Goal: Transaction & Acquisition: Purchase product/service

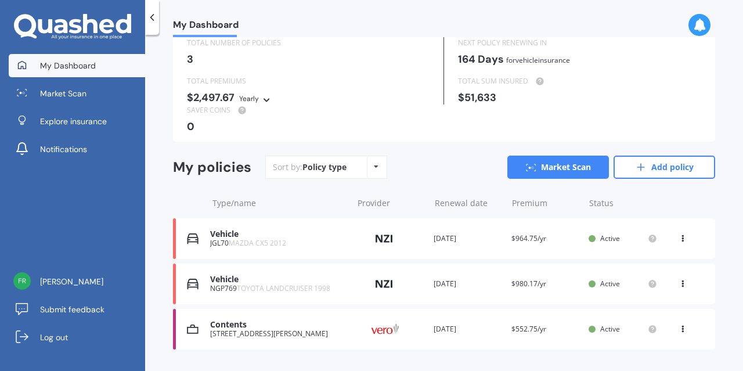
scroll to position [71, 0]
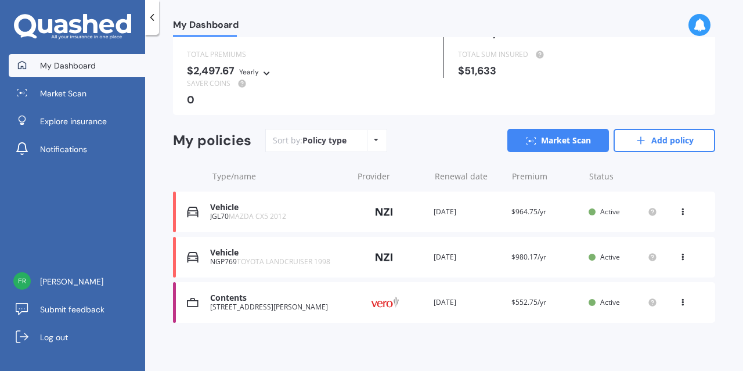
click at [327, 208] on div "Vehicle" at bounding box center [278, 207] width 136 height 10
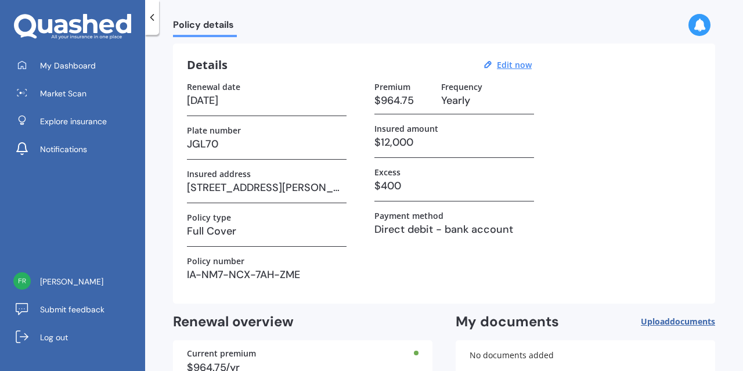
scroll to position [118, 0]
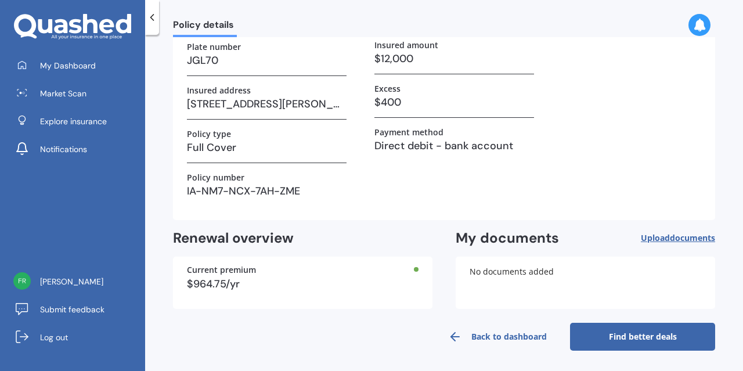
click at [615, 329] on link "Find better deals" at bounding box center [642, 337] width 145 height 28
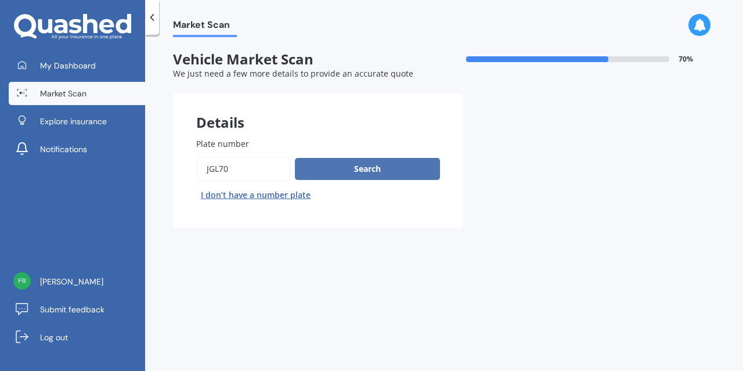
click at [348, 169] on button "Search" at bounding box center [367, 169] width 145 height 22
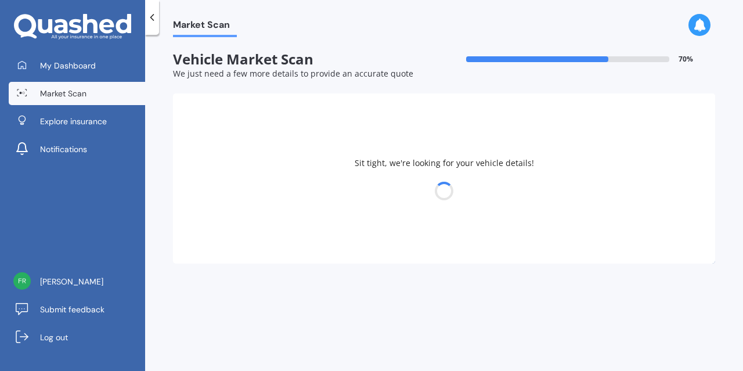
select select "MAZDA"
select select "13"
select select "07"
select select "1988"
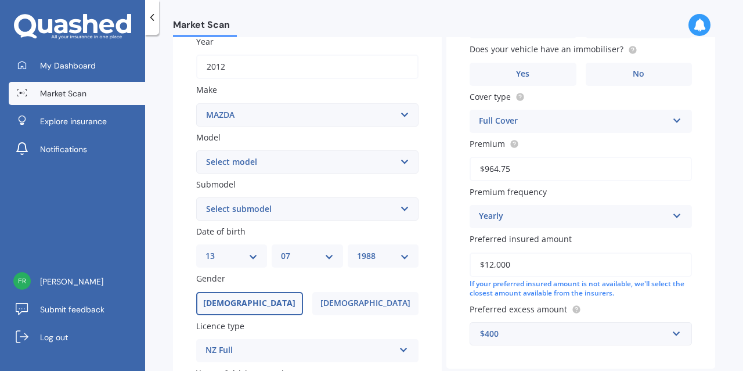
scroll to position [315, 0]
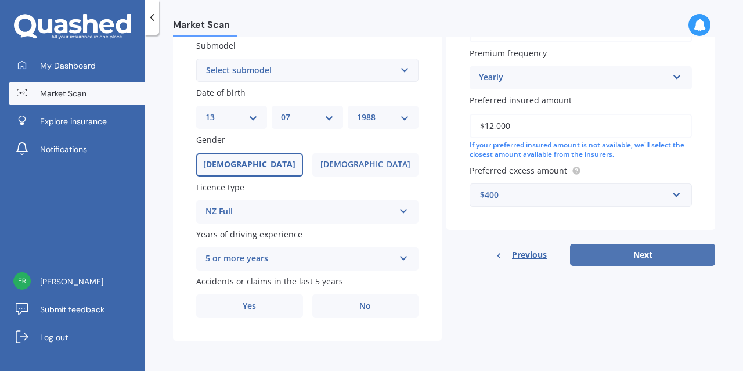
click at [627, 252] on button "Next" at bounding box center [642, 255] width 145 height 22
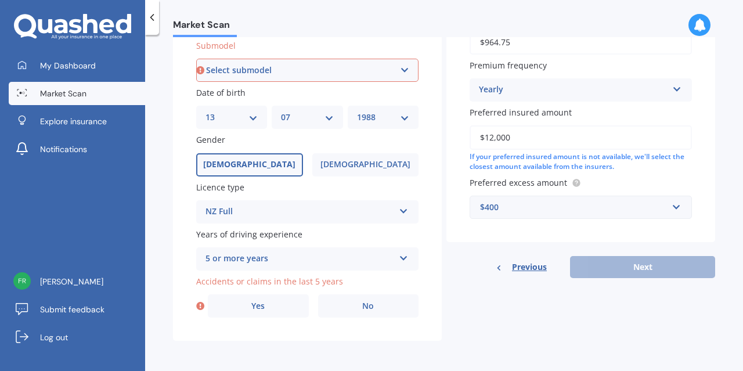
scroll to position [314, 0]
click at [351, 303] on label "No" at bounding box center [368, 305] width 101 height 23
click at [0, 0] on input "No" at bounding box center [0, 0] width 0 height 0
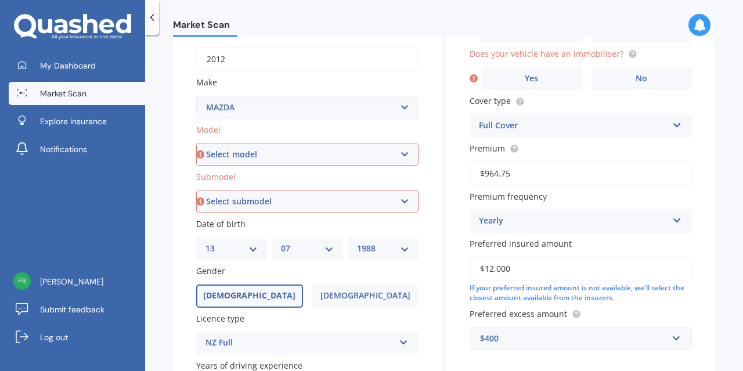
scroll to position [180, 0]
click at [277, 151] on select "Select model 121 2 3 323 323 / Familia 6 626 929 Atenza Autozam Axela AZ3 B2000…" at bounding box center [307, 155] width 222 height 23
select select "CX5"
click at [254, 208] on select "Select submodel 2.2 Diesel 2WD XD 2.5S 4WD Diesel Limited 4WD GSX 2.2 Diesel St…" at bounding box center [307, 202] width 222 height 23
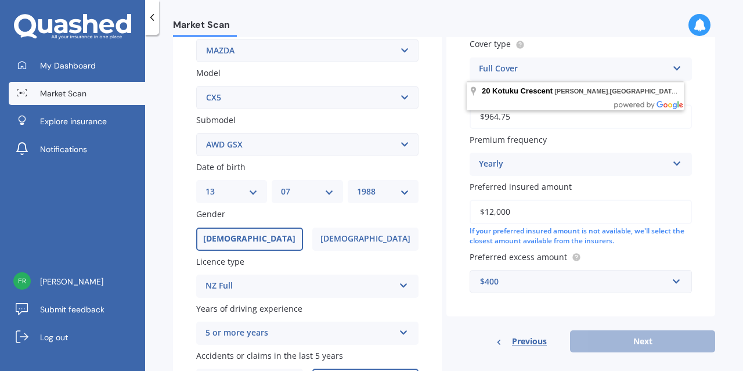
scroll to position [240, 0]
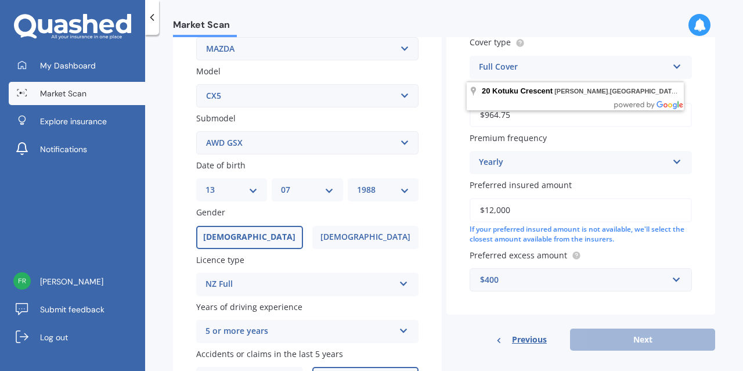
click at [250, 147] on select "Select submodel 2.2 Diesel 2WD XD 2.5S 4WD Diesel Limited 4WD GSX 2.2 Diesel St…" at bounding box center [307, 142] width 222 height 23
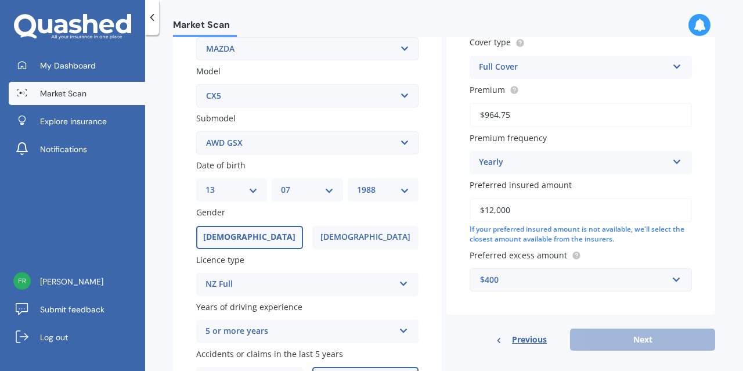
select select "STATION WAGON (PETROL)"
click at [539, 312] on div "Vehicle is parked at 20 Kotuku Crescent, Woolston, Christchurch 8023 Enter addr…" at bounding box center [580, 84] width 269 height 461
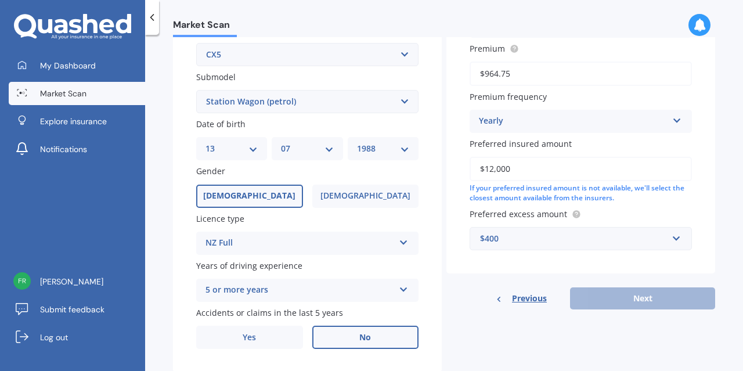
scroll to position [315, 0]
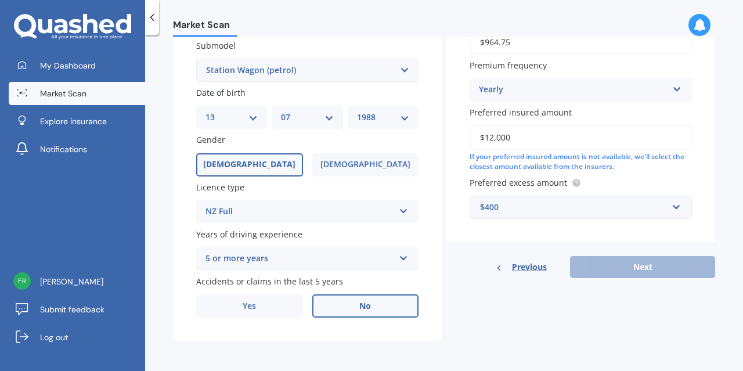
click at [554, 230] on div "Vehicle is parked at 20 Kotuku Crescent, Woolston, Christchurch 8023 Enter addr…" at bounding box center [580, 11] width 269 height 461
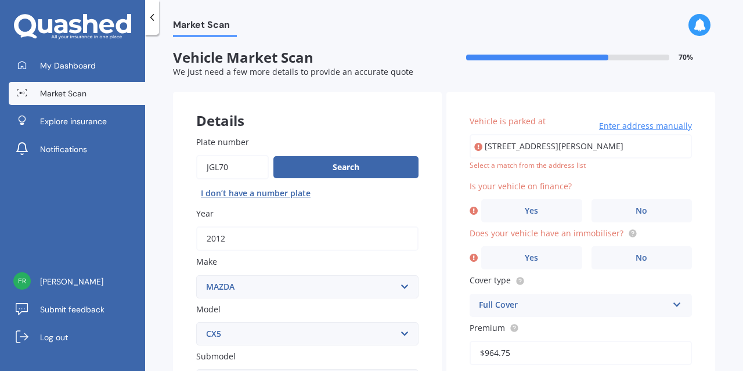
scroll to position [0, 0]
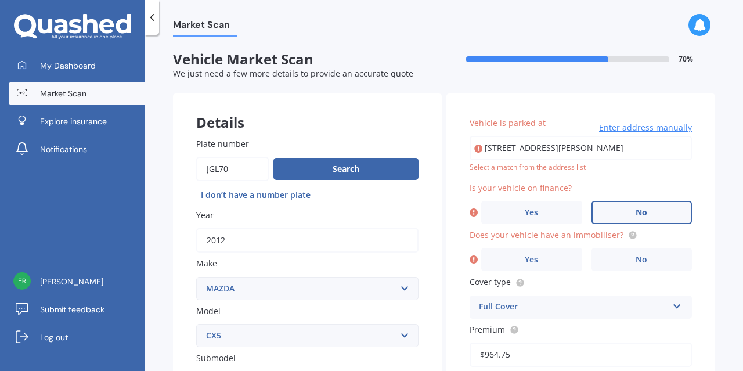
click at [627, 211] on label "No" at bounding box center [641, 212] width 101 height 23
click at [0, 0] on input "No" at bounding box center [0, 0] width 0 height 0
click at [620, 259] on label "No" at bounding box center [641, 259] width 101 height 23
click at [0, 0] on input "No" at bounding box center [0, 0] width 0 height 0
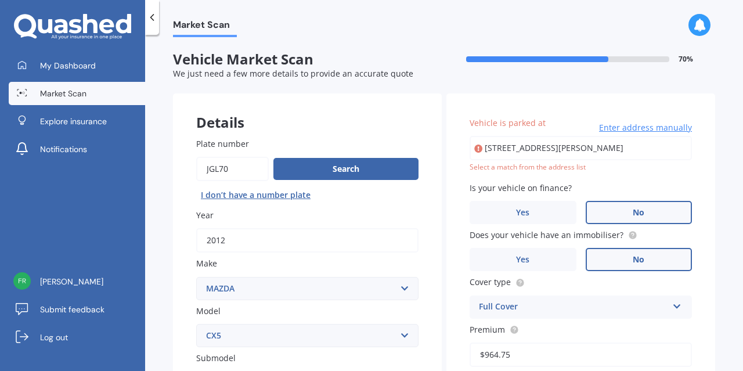
click at [547, 146] on input "[STREET_ADDRESS][PERSON_NAME]" at bounding box center [580, 148] width 222 height 24
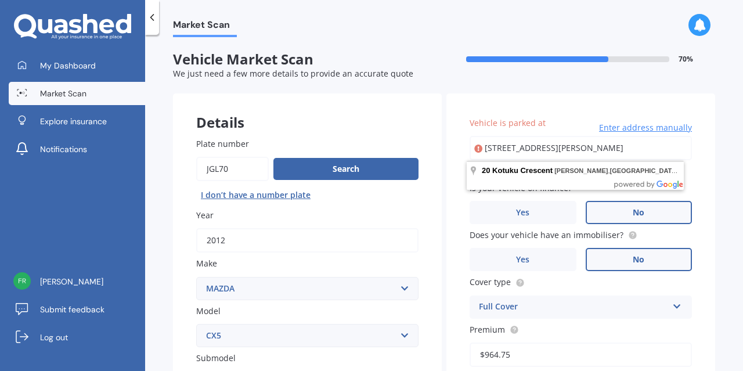
click at [547, 146] on input "[STREET_ADDRESS][PERSON_NAME]" at bounding box center [580, 148] width 222 height 24
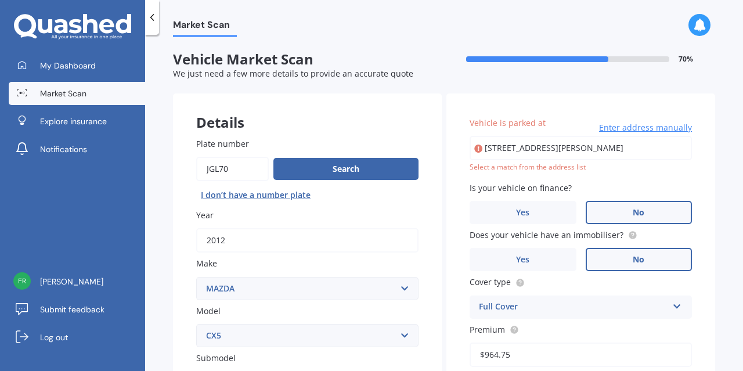
click at [544, 102] on div "Vehicle is parked at 20 Kotuku Crescent, Woolston, Christchurch 8023 Enter addr…" at bounding box center [580, 323] width 269 height 461
click at [621, 126] on span "Enter address manually" at bounding box center [645, 128] width 93 height 12
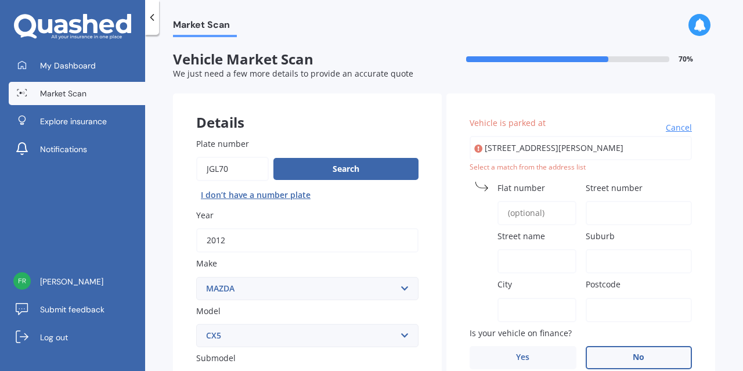
click at [562, 152] on input "[STREET_ADDRESS][PERSON_NAME]" at bounding box center [580, 148] width 222 height 24
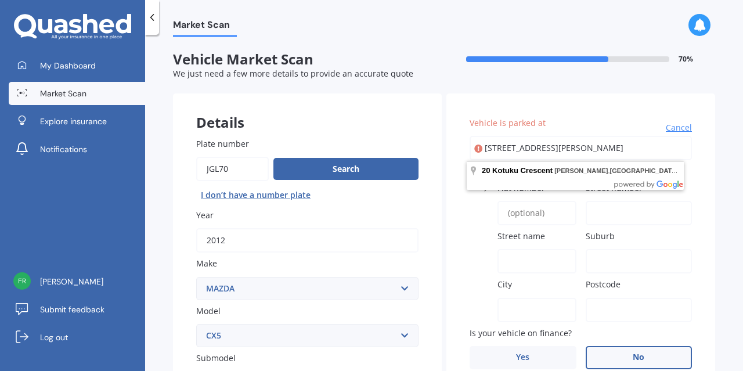
click at [562, 152] on input "[STREET_ADDRESS][PERSON_NAME]" at bounding box center [580, 148] width 222 height 24
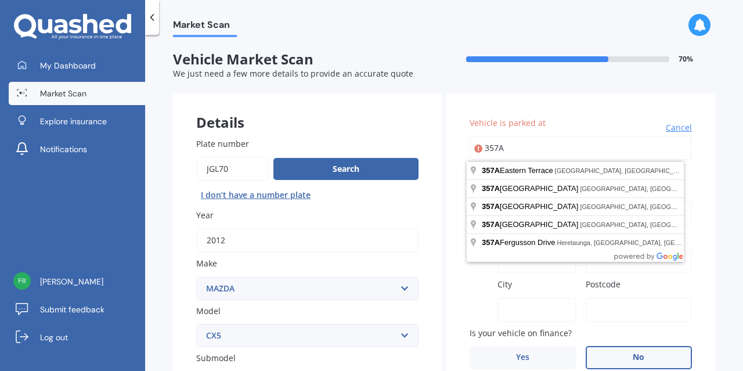
type input "357a Eastern Tce, SydenhamChristchurch 8023"
type input "Christchurch"
type input "8023"
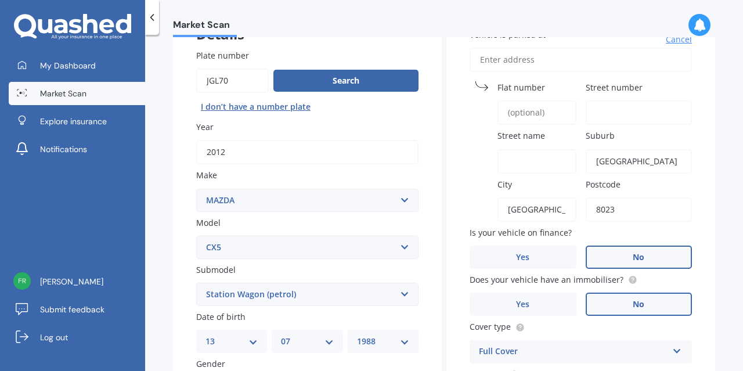
scroll to position [90, 0]
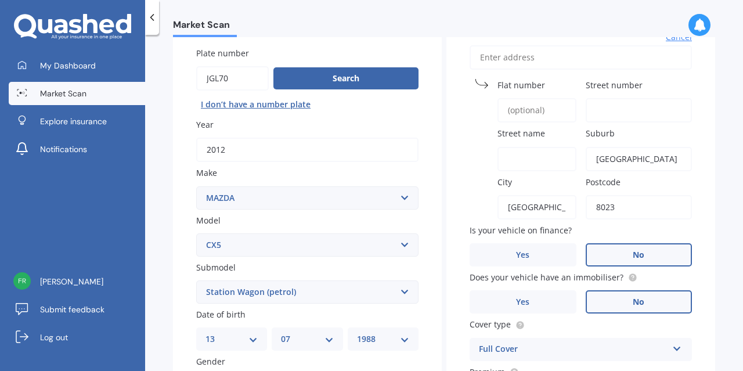
click at [693, 183] on div "Vehicle is parked at Cancel Flat number Street number Street name Suburb Christ…" at bounding box center [580, 299] width 269 height 593
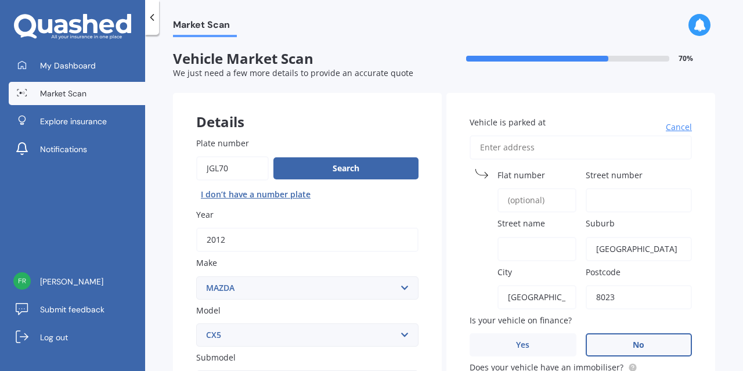
scroll to position [0, 0]
click at [540, 150] on input "Vehicle is parked at" at bounding box center [580, 148] width 222 height 24
type input "357a Eastern Tce, SydenhamChristchurch 8023"
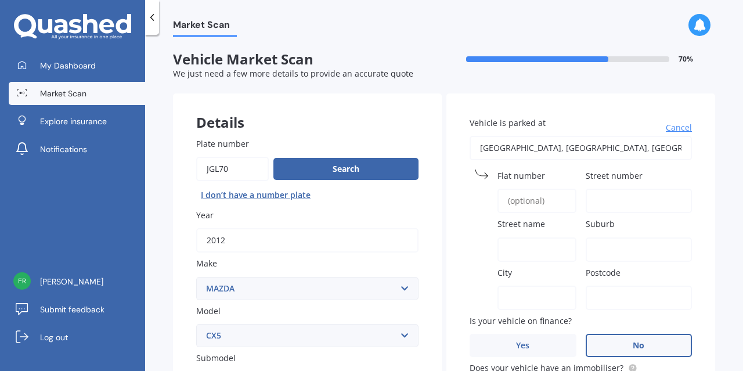
type input "[STREET_ADDRESS]"
type input "357A"
type input "Eastern Terrace"
type input "Sydenham"
type input "Canterbury Region"
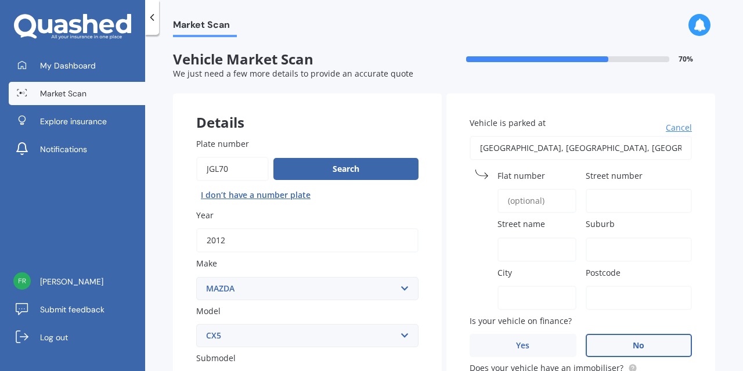
type input "8023"
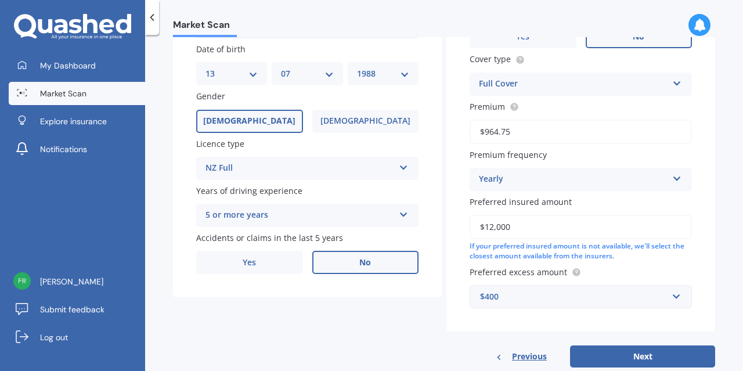
scroll to position [385, 0]
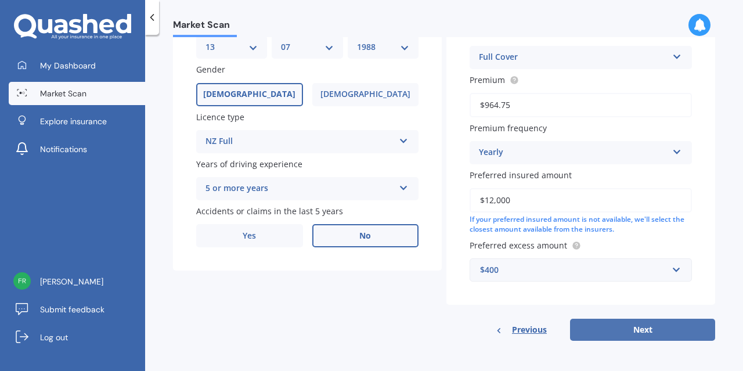
click at [616, 334] on button "Next" at bounding box center [642, 329] width 145 height 22
select select "13"
select select "07"
select select "1988"
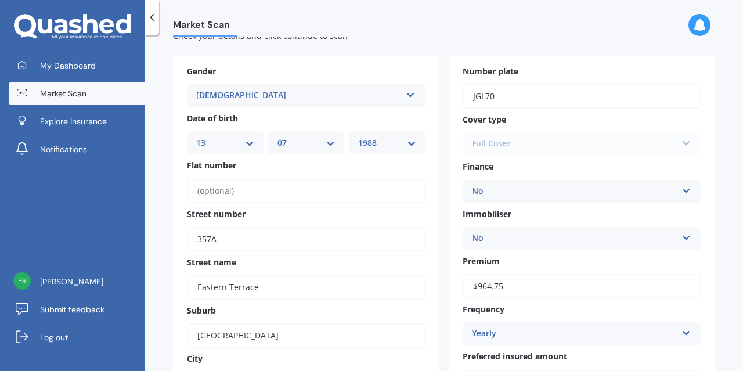
scroll to position [37, 0]
click at [665, 144] on div "Full Cover Third Party Third Party, Fire & Theft Full Cover Other" at bounding box center [581, 144] width 238 height 23
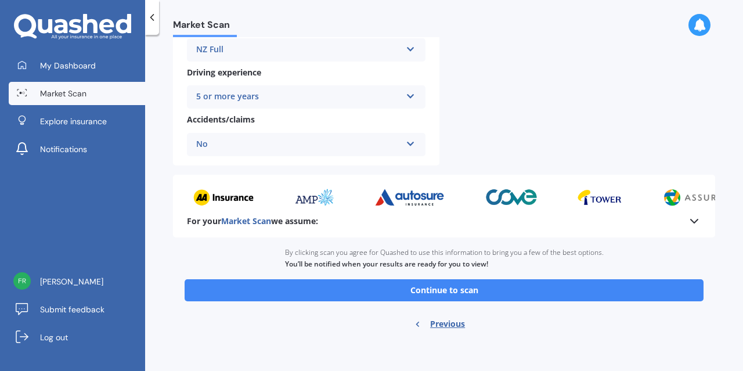
scroll to position [471, 0]
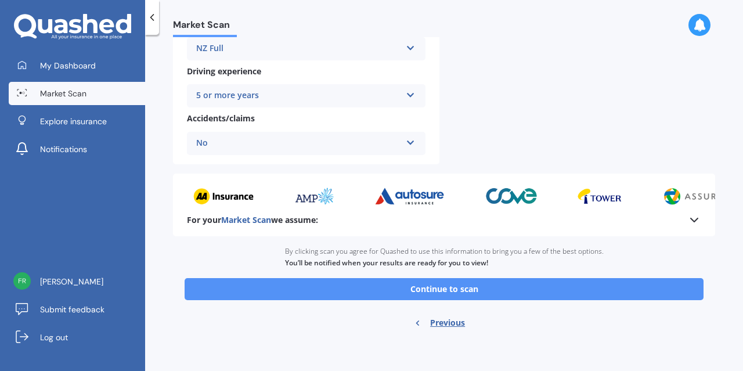
click at [448, 290] on button "Continue to scan" at bounding box center [443, 289] width 519 height 22
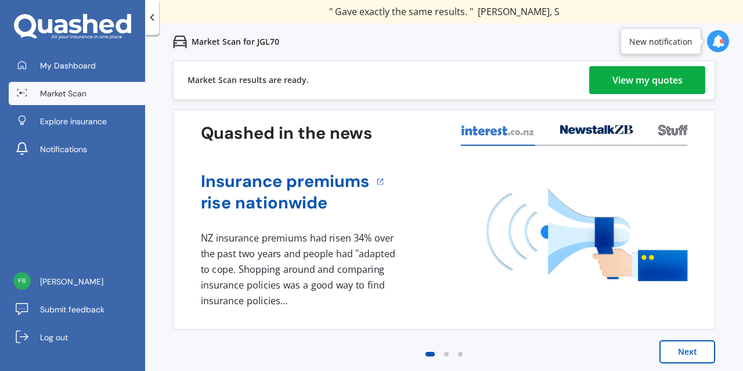
click at [629, 76] on div "View my quotes" at bounding box center [647, 80] width 70 height 28
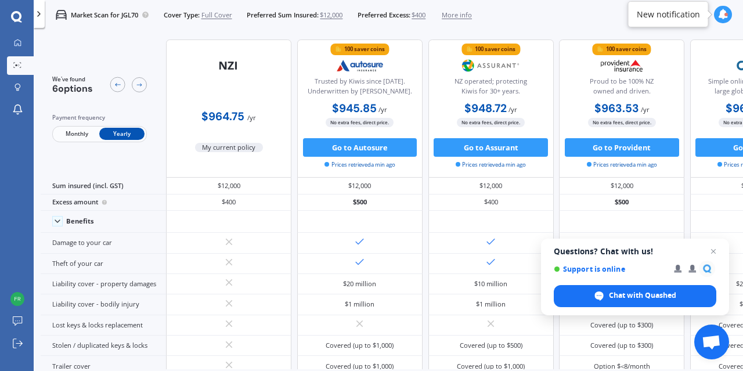
click at [423, 15] on span "$400" at bounding box center [418, 14] width 14 height 9
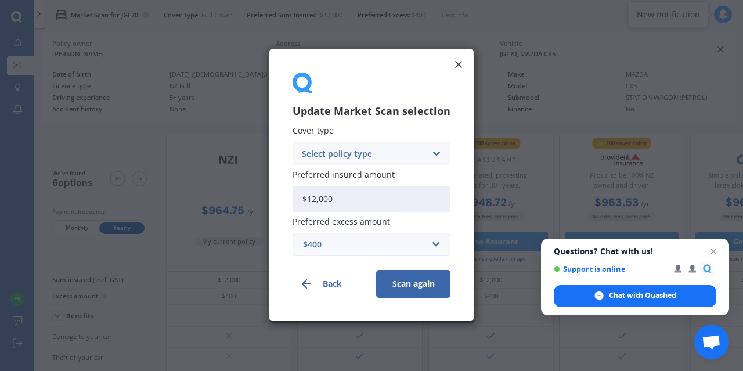
click at [354, 245] on div "$400" at bounding box center [364, 244] width 123 height 13
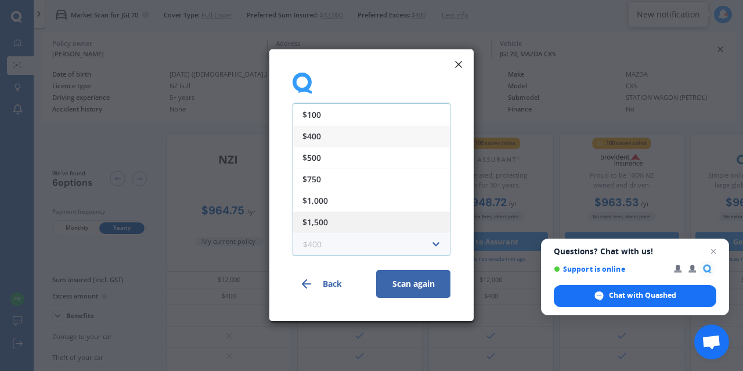
scroll to position [20, 0]
click at [313, 220] on span "$2,000" at bounding box center [315, 223] width 26 height 8
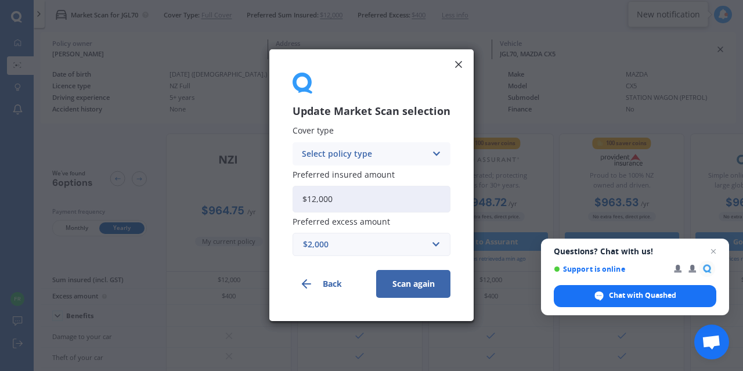
click at [400, 153] on div "Select policy type" at bounding box center [364, 153] width 124 height 13
click at [363, 198] on span "Third Party, Fire & Theft" at bounding box center [349, 197] width 95 height 8
click at [397, 281] on button "Scan again" at bounding box center [413, 284] width 74 height 28
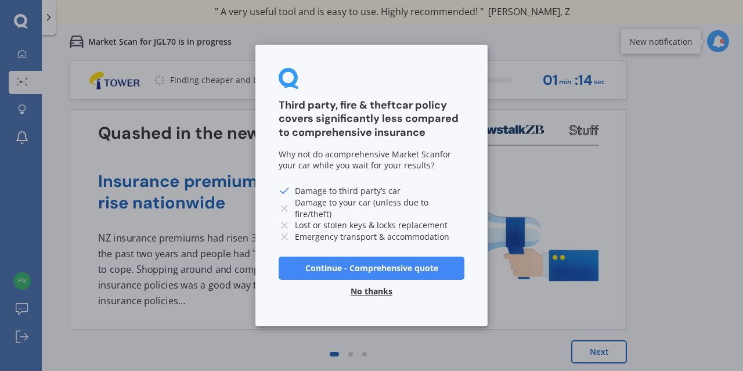
click at [370, 289] on button "No thanks" at bounding box center [371, 291] width 56 height 23
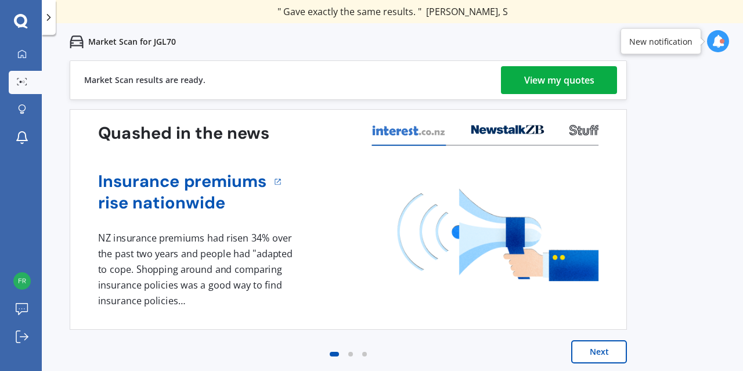
click at [554, 86] on div "View my quotes" at bounding box center [559, 80] width 70 height 28
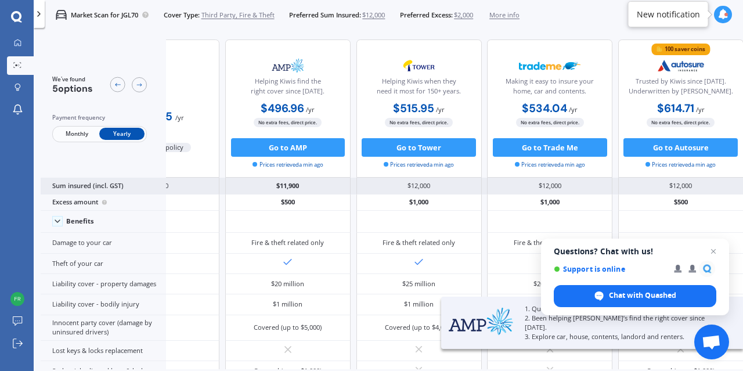
scroll to position [0, 96]
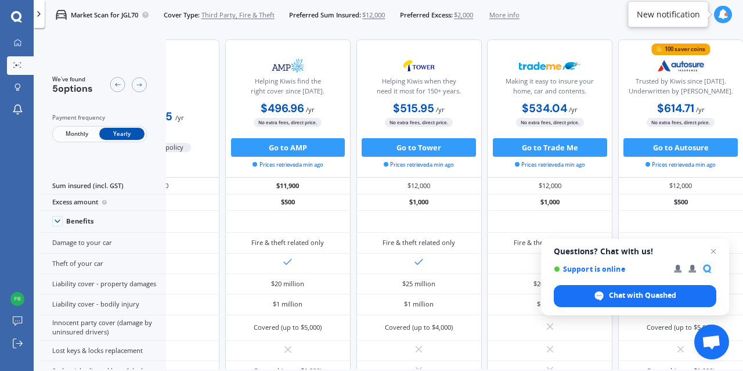
click at [224, 16] on span "Third Party, Fire & Theft" at bounding box center [237, 14] width 73 height 9
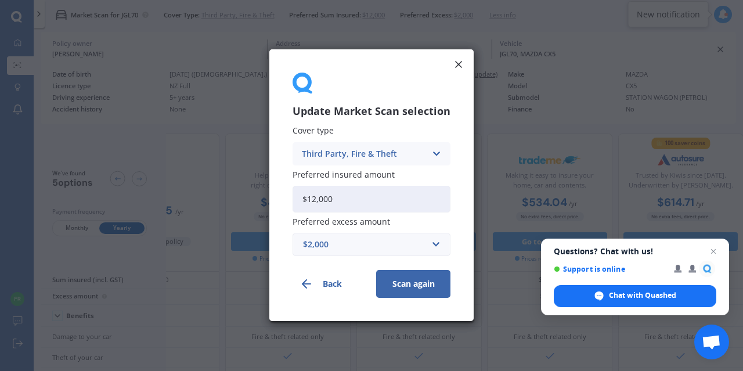
click at [421, 158] on div "Third Party, Fire & Theft" at bounding box center [364, 153] width 124 height 13
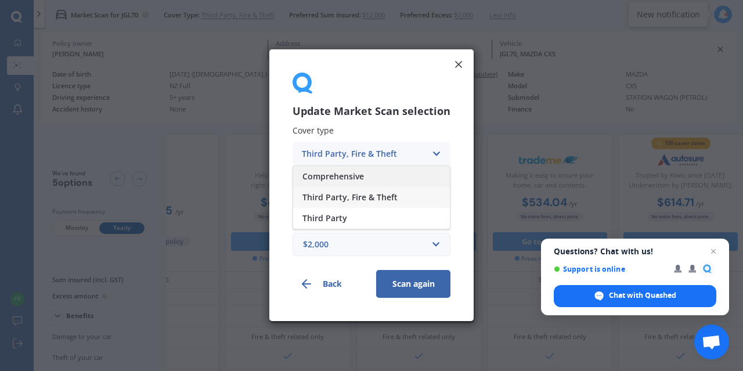
click at [360, 174] on span "Comprehensive" at bounding box center [332, 176] width 61 height 8
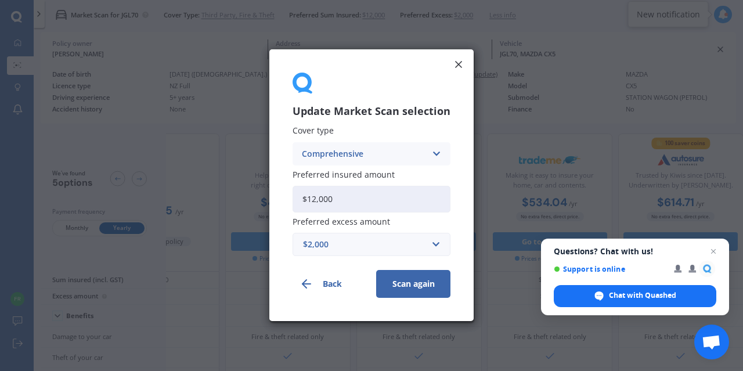
click at [402, 285] on button "Scan again" at bounding box center [413, 284] width 74 height 28
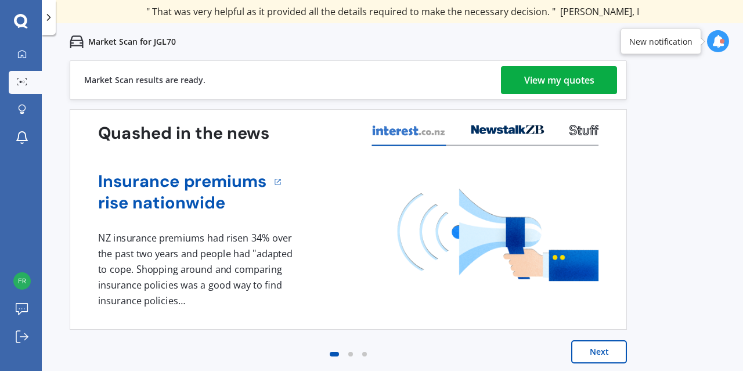
click at [527, 70] on div "View my quotes" at bounding box center [559, 80] width 70 height 28
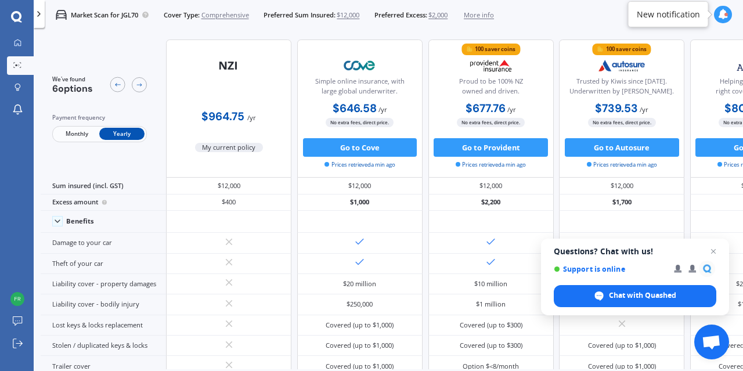
click at [81, 132] on span "Monthly" at bounding box center [76, 134] width 45 height 12
click at [131, 132] on span "Yearly" at bounding box center [121, 134] width 45 height 12
click at [713, 251] on span "Open chat" at bounding box center [713, 251] width 15 height 15
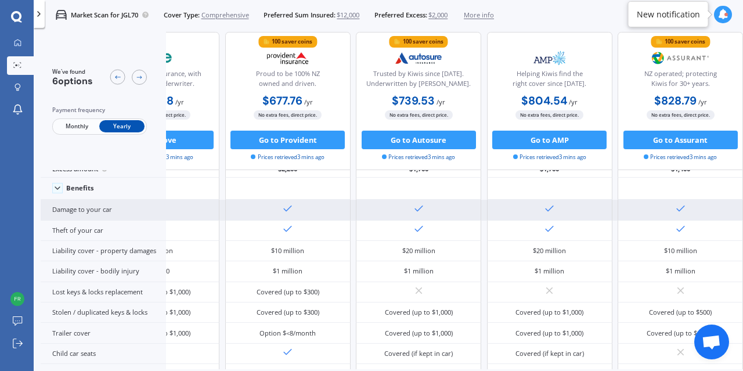
scroll to position [48, 260]
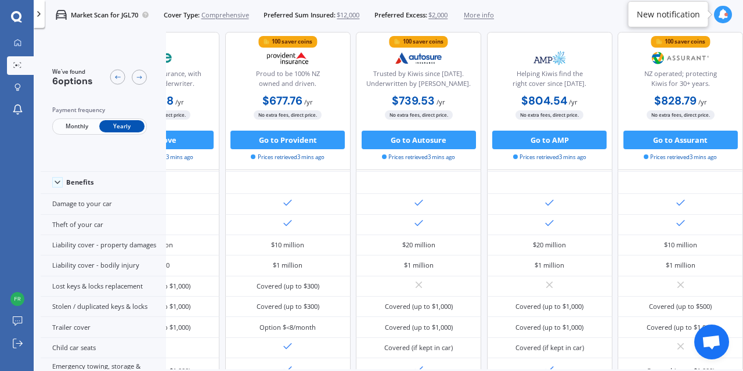
click at [77, 125] on span "Monthly" at bounding box center [76, 127] width 45 height 12
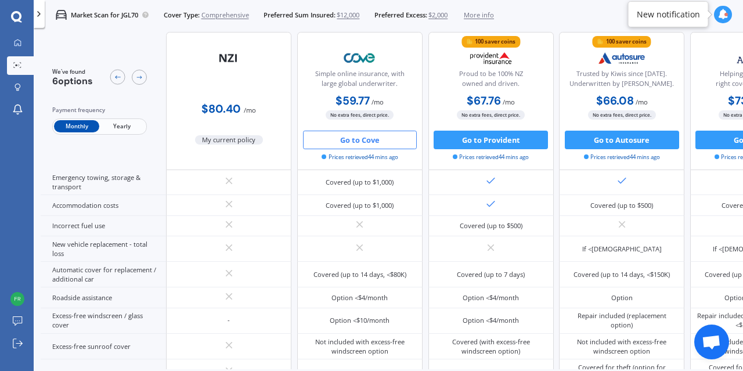
scroll to position [290, 0]
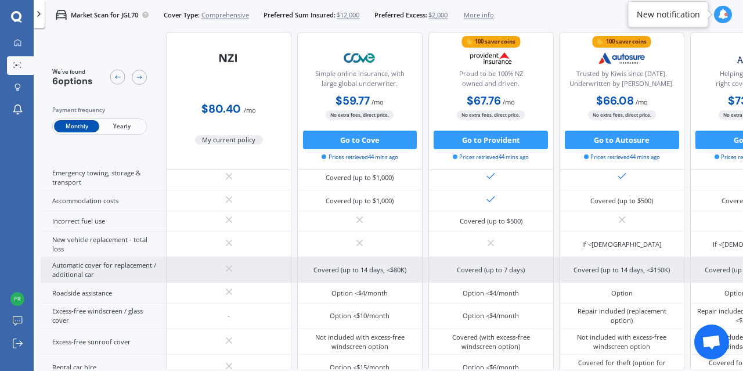
click at [359, 267] on div "Covered (up to 14 days, <$80K)" at bounding box center [359, 269] width 93 height 9
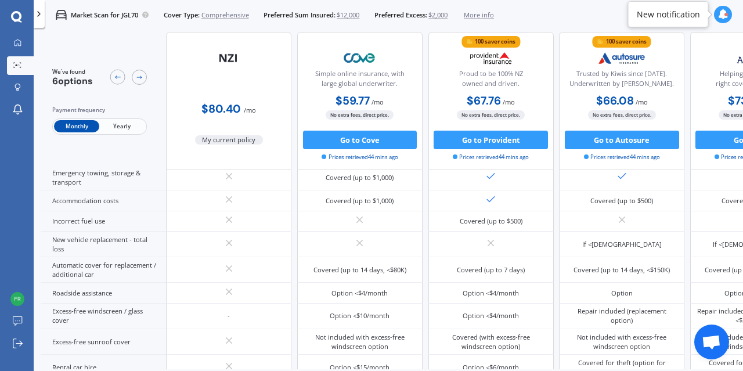
click at [119, 126] on span "Yearly" at bounding box center [121, 127] width 45 height 12
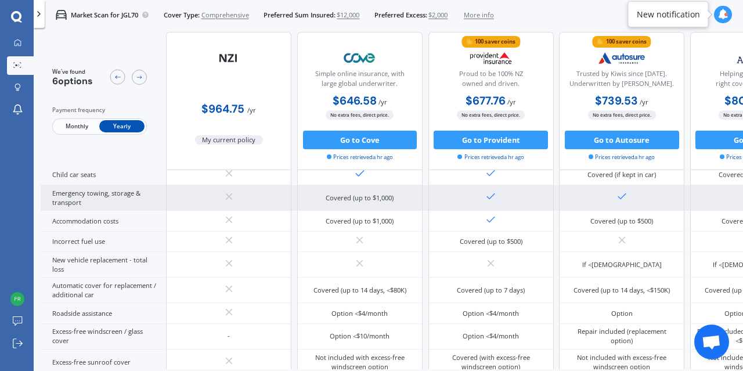
scroll to position [267, 0]
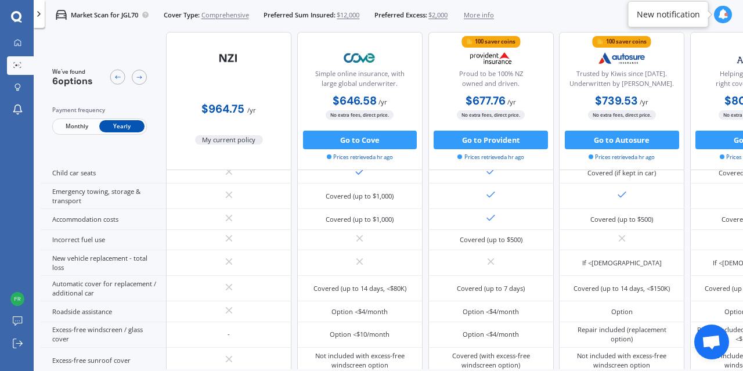
click at [40, 16] on icon at bounding box center [38, 13] width 9 height 9
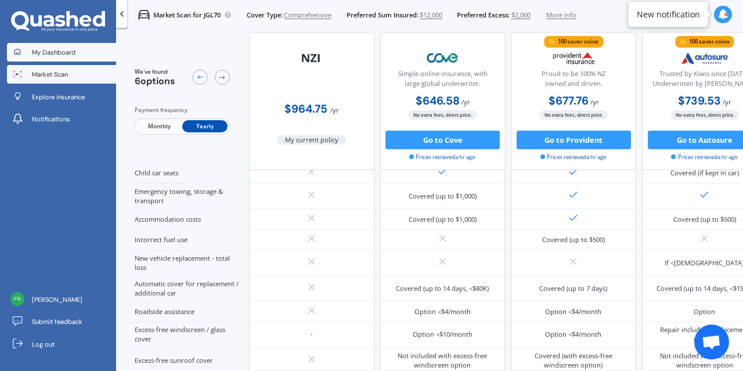
click at [56, 51] on span "My Dashboard" at bounding box center [54, 52] width 44 height 9
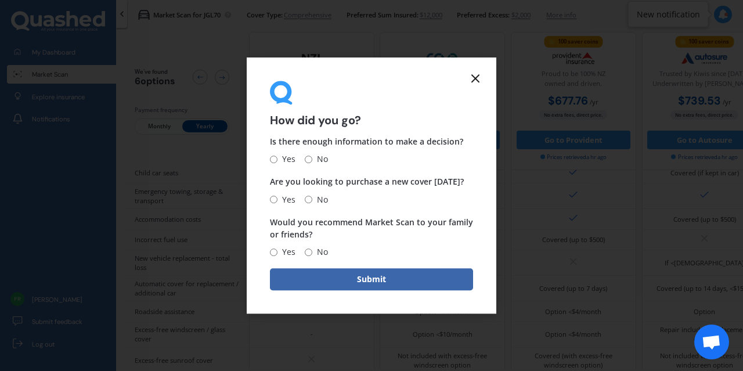
click at [272, 158] on input "Yes" at bounding box center [274, 159] width 8 height 8
radio input "true"
click at [274, 199] on input "Yes" at bounding box center [274, 199] width 8 height 8
radio input "true"
click at [310, 199] on input "No" at bounding box center [309, 199] width 8 height 8
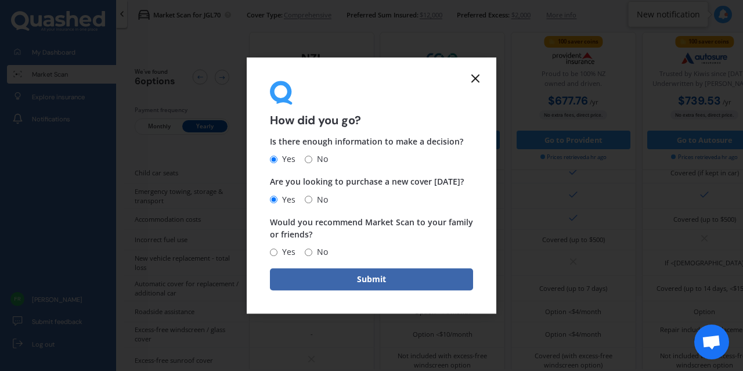
radio input "true"
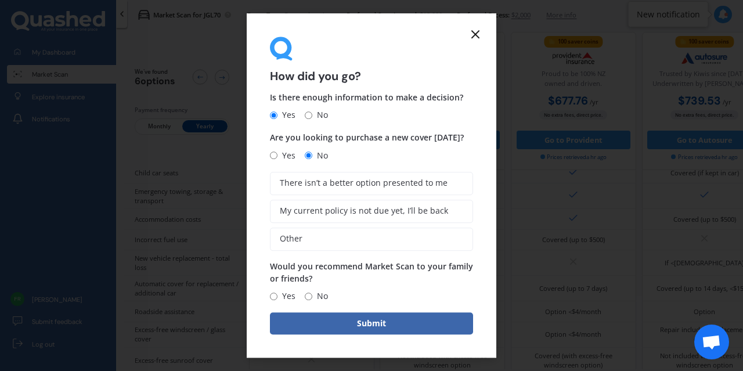
click at [475, 32] on line at bounding box center [475, 34] width 7 height 7
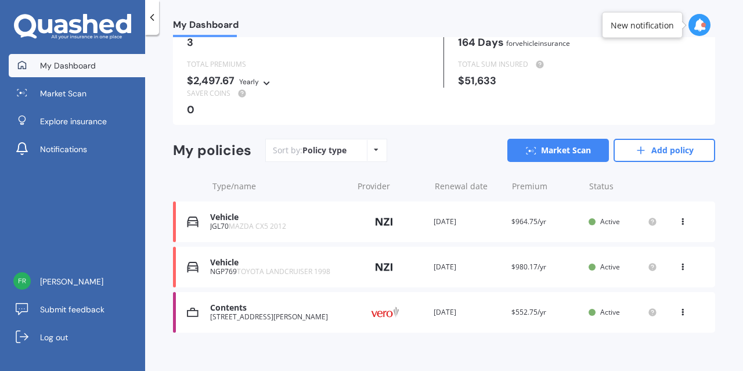
scroll to position [71, 0]
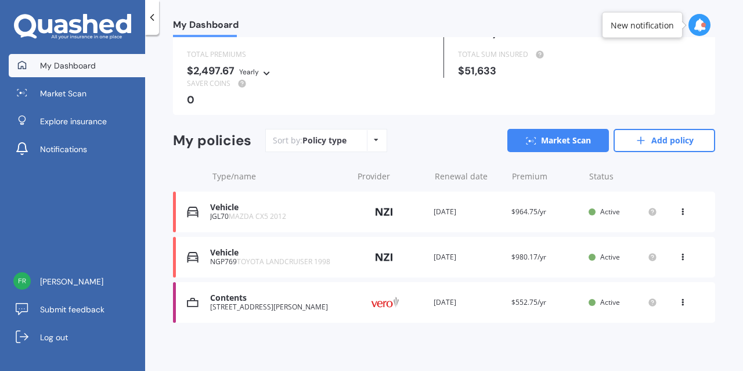
click at [266, 259] on span "TOYOTA LANDCRUISER 1998" at bounding box center [283, 261] width 93 height 10
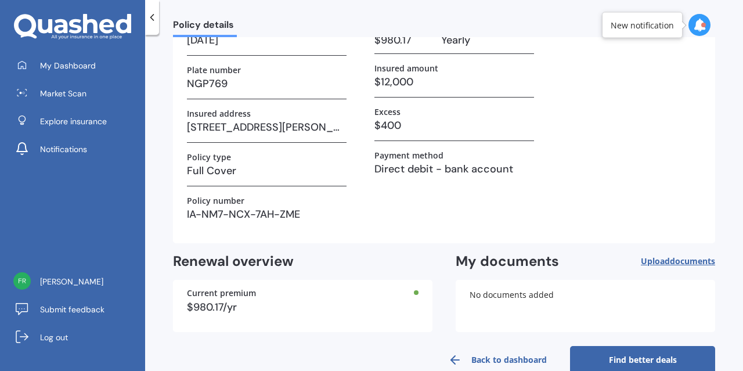
scroll to position [118, 0]
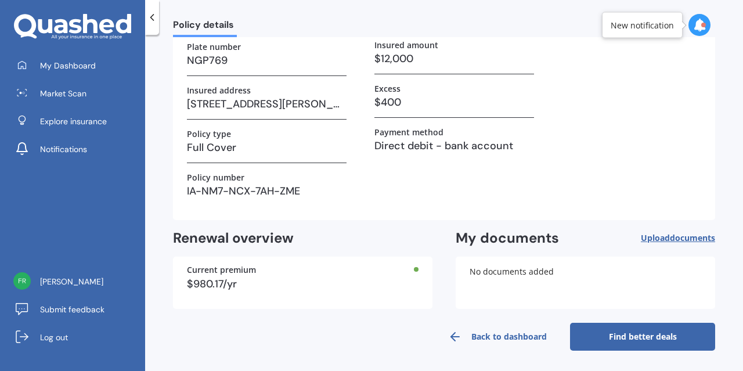
click at [617, 337] on link "Find better deals" at bounding box center [642, 337] width 145 height 28
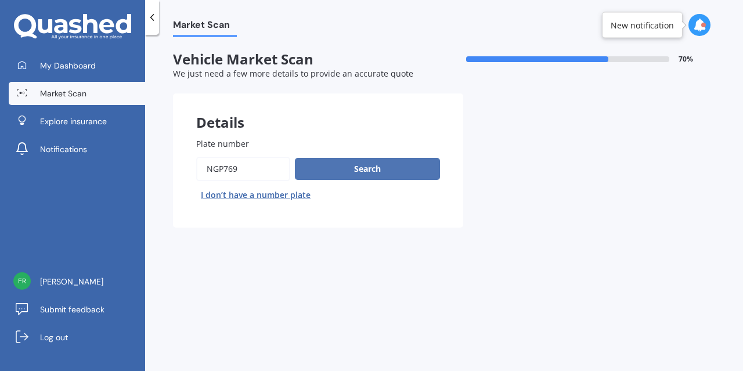
click at [345, 168] on button "Search" at bounding box center [367, 169] width 145 height 22
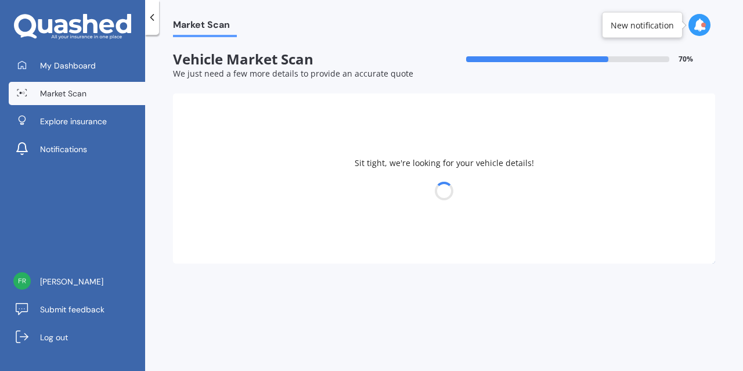
select select "TOYOTA"
select select "LANDCRUISER"
select select "13"
select select "07"
select select "1988"
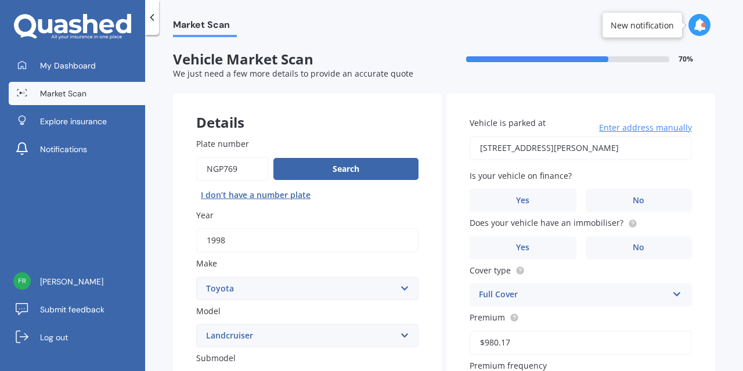
click at [559, 149] on input "[STREET_ADDRESS][PERSON_NAME]" at bounding box center [580, 148] width 222 height 24
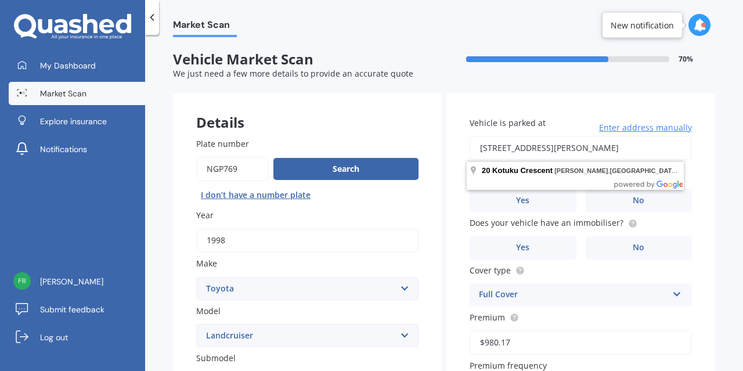
click at [559, 149] on input "[STREET_ADDRESS][PERSON_NAME]" at bounding box center [580, 148] width 222 height 24
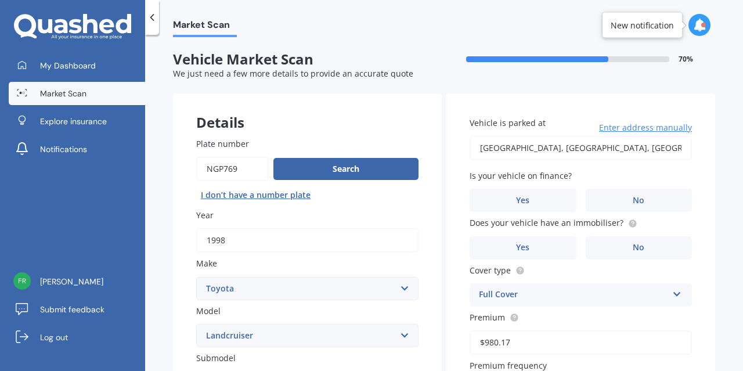
type input "[STREET_ADDRESS]"
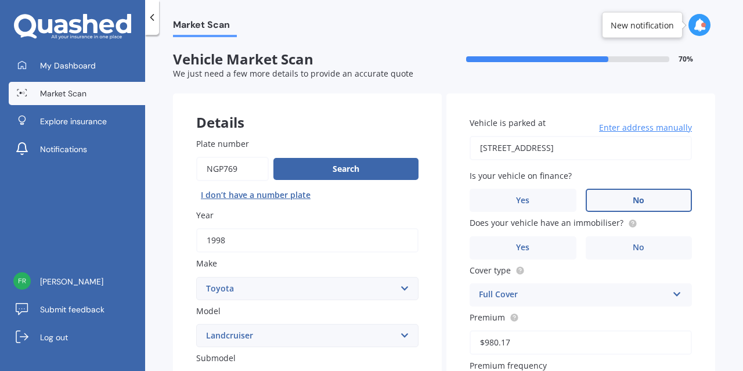
click at [621, 205] on label "No" at bounding box center [638, 200] width 107 height 23
click at [0, 0] on input "No" at bounding box center [0, 0] width 0 height 0
click at [612, 204] on label "No" at bounding box center [638, 200] width 107 height 23
click at [0, 0] on input "No" at bounding box center [0, 0] width 0 height 0
click at [615, 251] on label "No" at bounding box center [638, 247] width 107 height 23
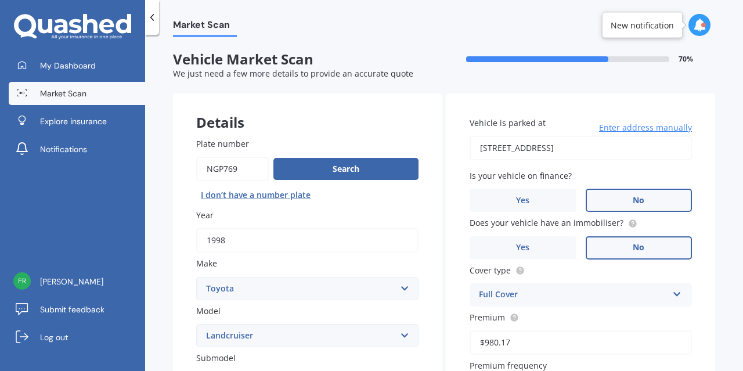
click at [0, 0] on input "No" at bounding box center [0, 0] width 0 height 0
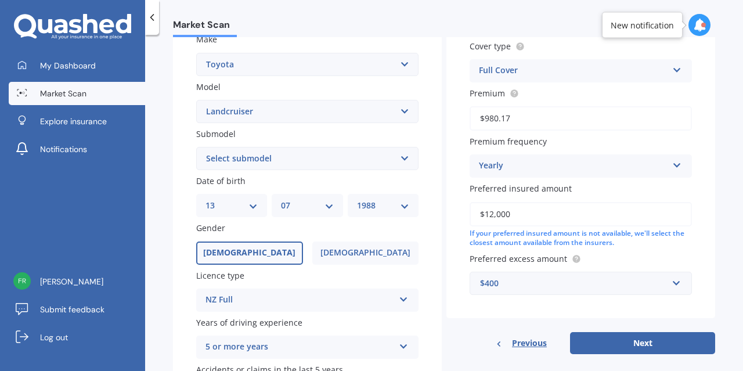
scroll to position [224, 0]
click at [602, 285] on div "$400" at bounding box center [573, 282] width 187 height 13
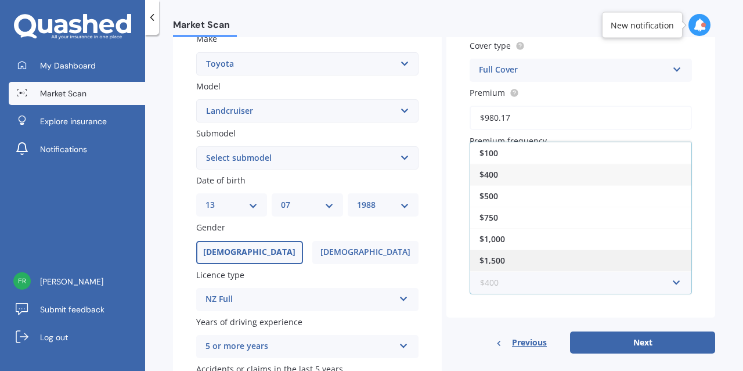
scroll to position [20, 0]
click at [501, 264] on span "$2,000" at bounding box center [492, 261] width 26 height 11
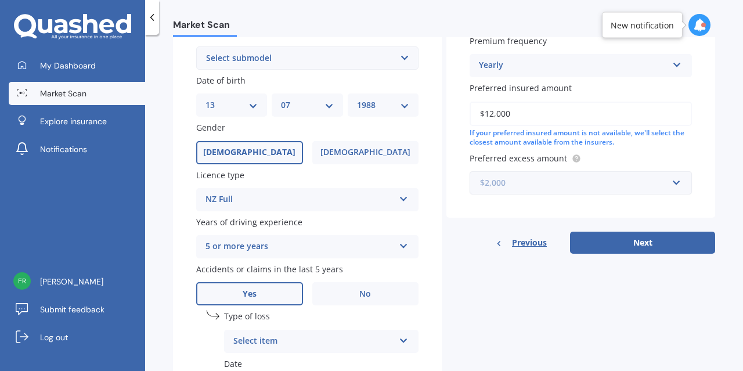
scroll to position [325, 0]
click at [609, 252] on button "Next" at bounding box center [642, 242] width 145 height 22
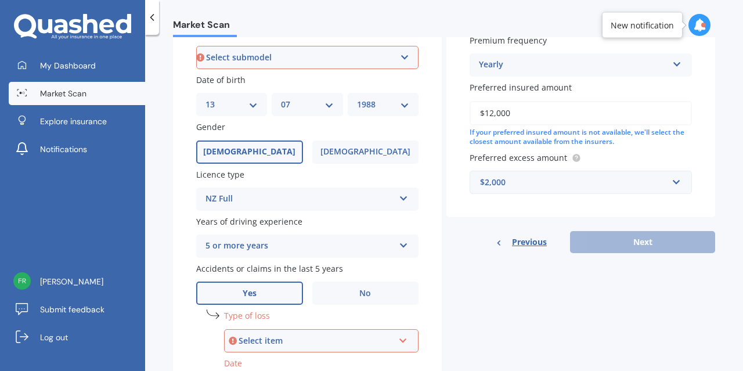
scroll to position [316, 0]
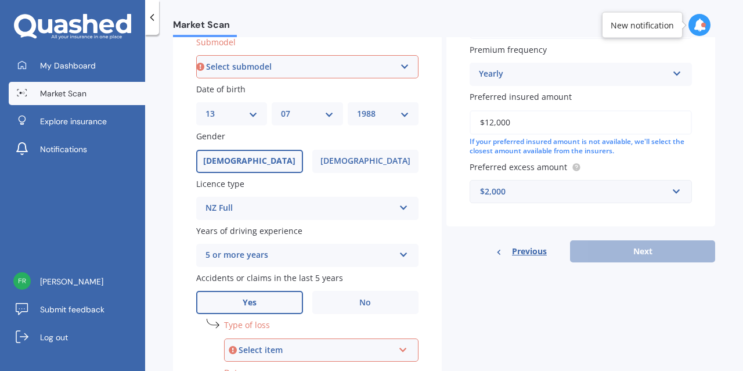
click at [328, 68] on select "Select submodel (All other) 4WD SWB Hard Top Diesel Diesel 4.2 4WD Diesel 4.5 4…" at bounding box center [307, 66] width 222 height 23
select select "PRADO TX TURBO DIESEL"
click at [341, 70] on select "Select submodel (All other) 4WD SWB Hard Top Diesel Diesel 4.2 4WD Diesel 4.5 4…" at bounding box center [307, 66] width 222 height 23
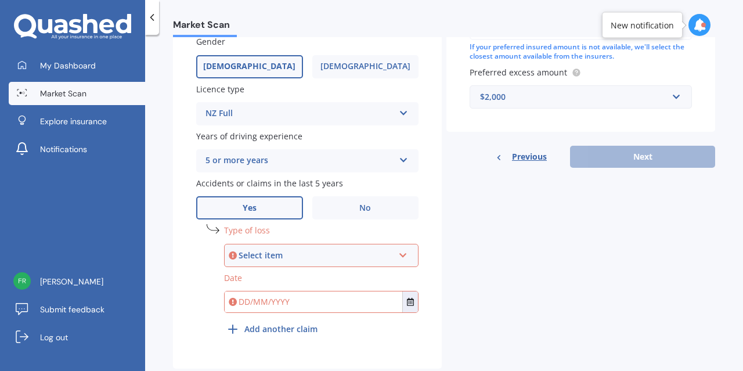
scroll to position [441, 0]
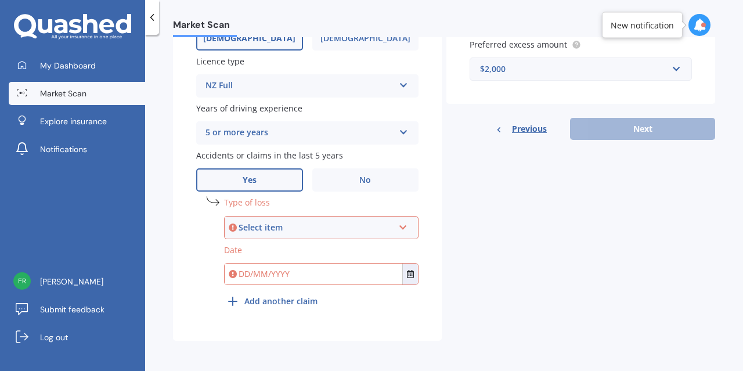
click at [284, 224] on div "Select item" at bounding box center [315, 227] width 155 height 13
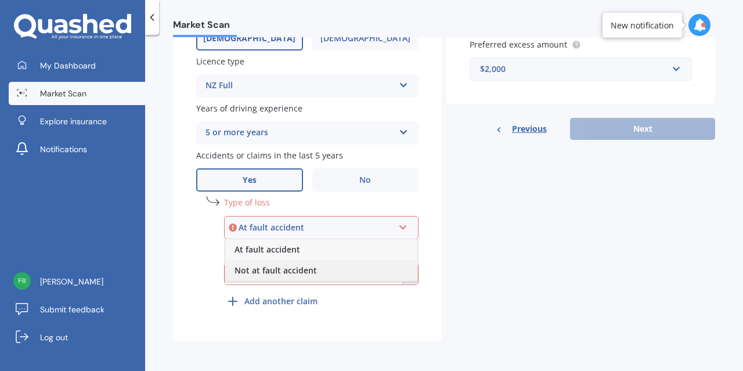
click at [273, 269] on span "Not at fault accident" at bounding box center [275, 270] width 82 height 11
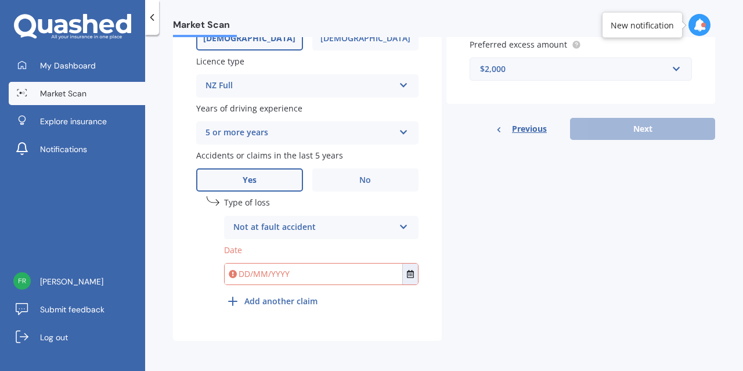
click at [282, 277] on input "text" at bounding box center [313, 273] width 178 height 21
click at [407, 276] on icon "Select date" at bounding box center [410, 274] width 7 height 8
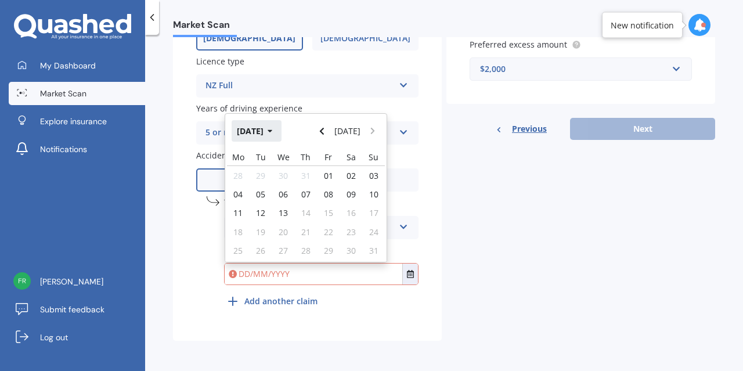
click at [272, 130] on icon "button" at bounding box center [269, 131] width 5 height 3
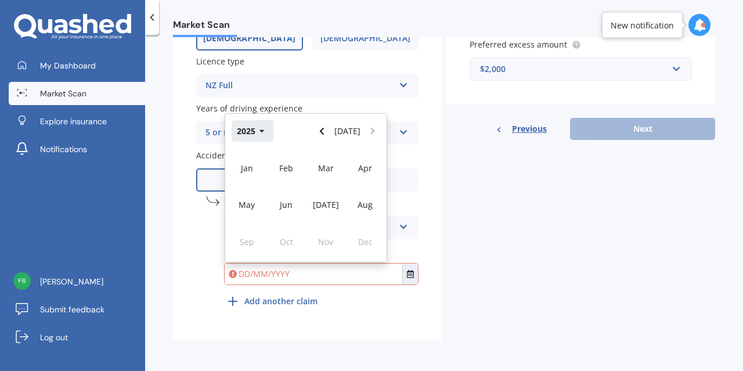
click at [256, 125] on button "2025" at bounding box center [252, 130] width 42 height 21
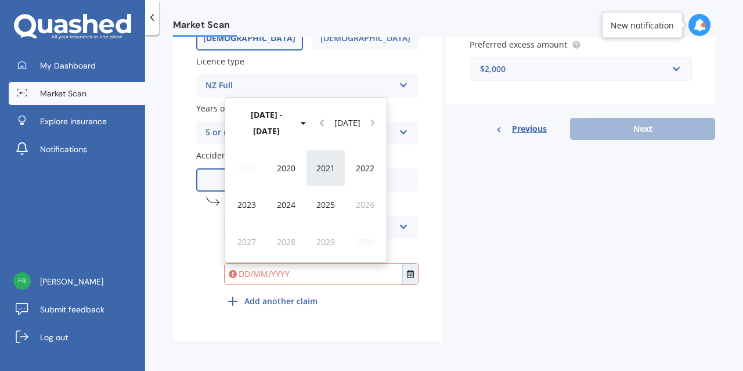
click at [325, 170] on span "2021" at bounding box center [325, 167] width 19 height 11
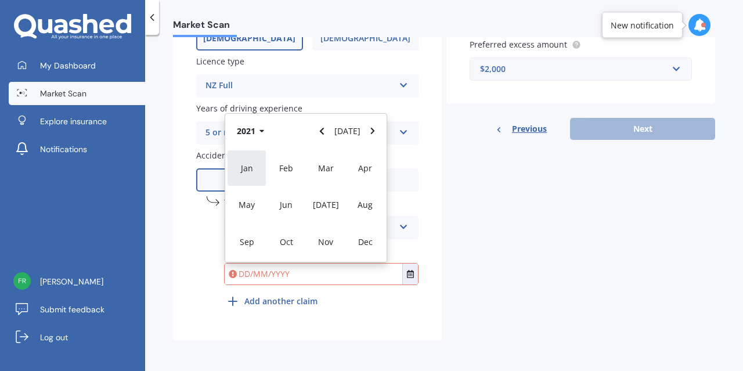
click at [251, 168] on span "Jan" at bounding box center [247, 167] width 12 height 11
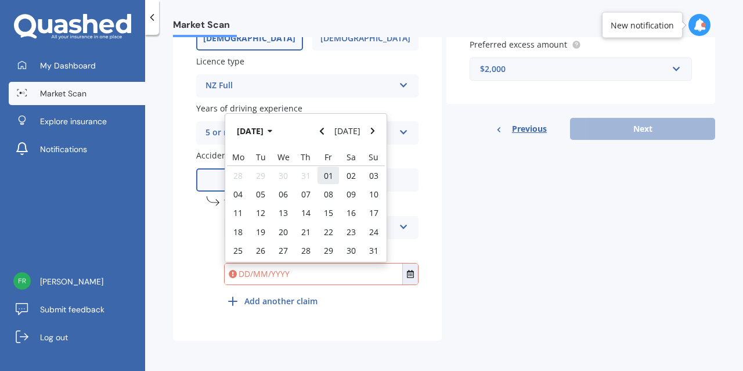
click at [328, 175] on span "01" at bounding box center [328, 175] width 9 height 11
type input "01/01/2021"
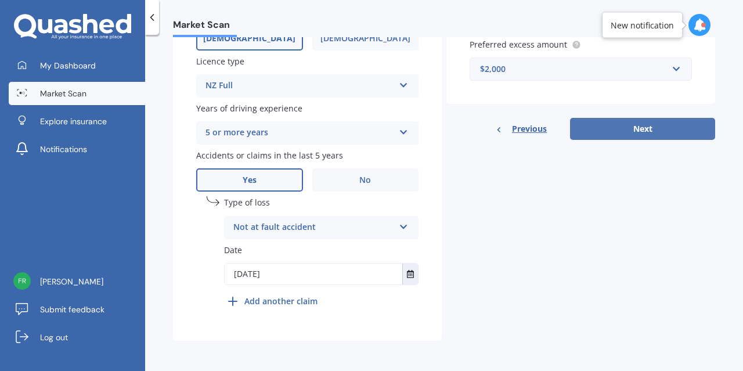
click at [628, 128] on button "Next" at bounding box center [642, 129] width 145 height 22
select select "13"
select select "07"
select select "1988"
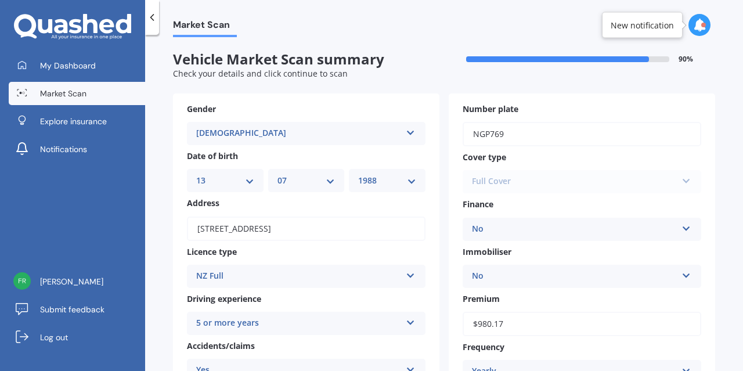
scroll to position [325, 0]
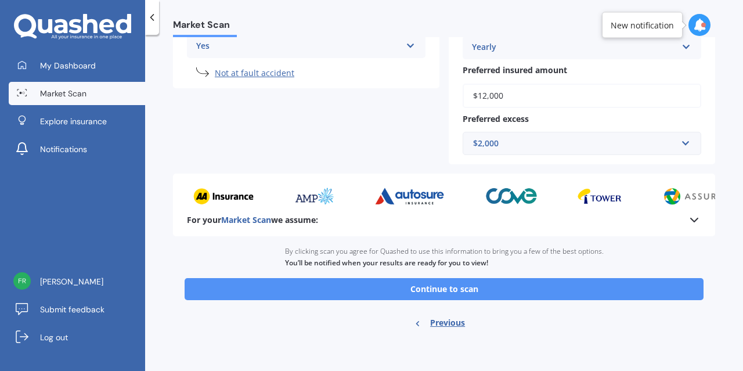
click at [423, 294] on button "Continue to scan" at bounding box center [443, 289] width 519 height 22
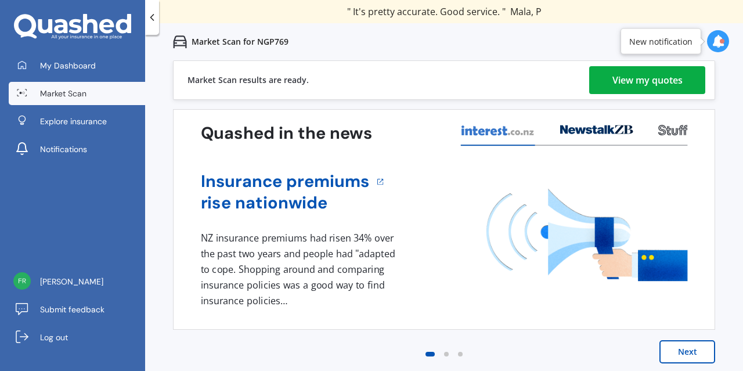
click at [660, 79] on div "View my quotes" at bounding box center [647, 80] width 70 height 28
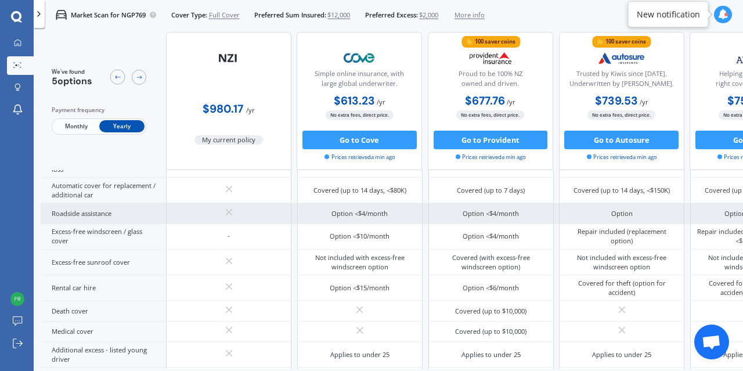
scroll to position [377, 0]
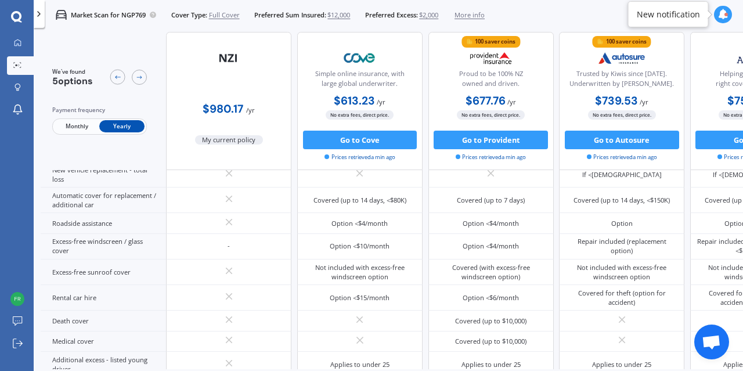
click at [227, 16] on span "Full Cover" at bounding box center [224, 14] width 31 height 9
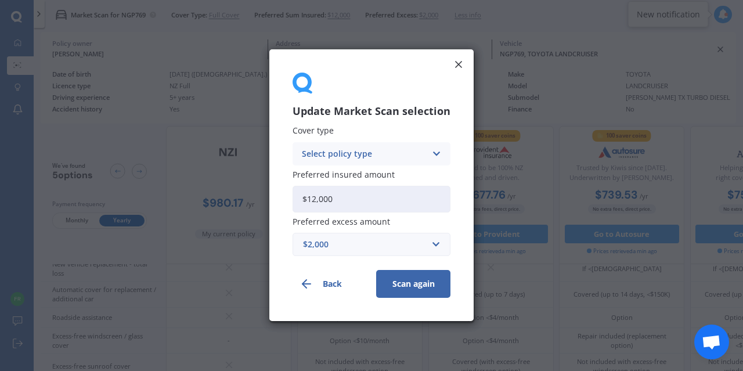
click at [388, 158] on div "Select policy type" at bounding box center [364, 153] width 124 height 13
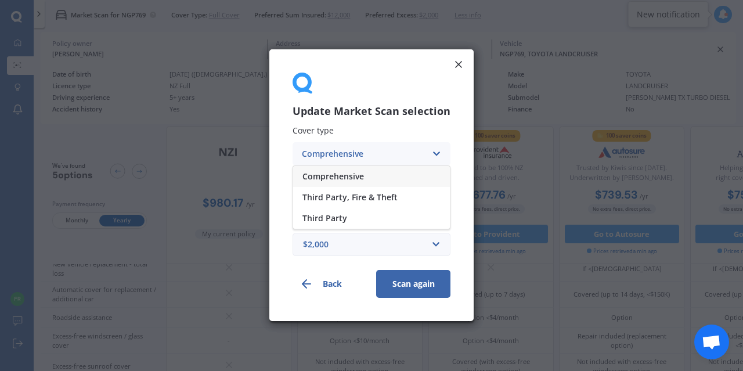
click at [354, 176] on span "Comprehensive" at bounding box center [332, 176] width 61 height 8
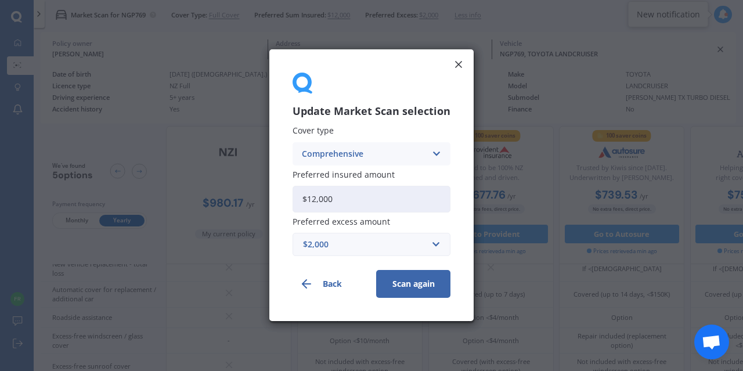
click at [458, 153] on div "Update Market Scan selection Cover type Comprehensive Comprehensive Third Party…" at bounding box center [371, 184] width 204 height 271
click at [333, 284] on button "Back" at bounding box center [329, 284] width 74 height 28
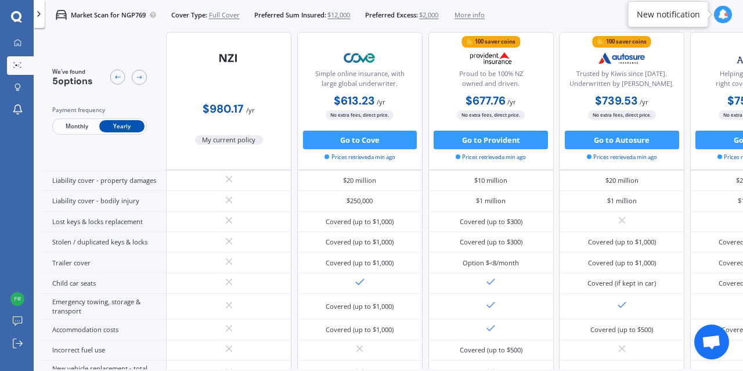
scroll to position [131, 0]
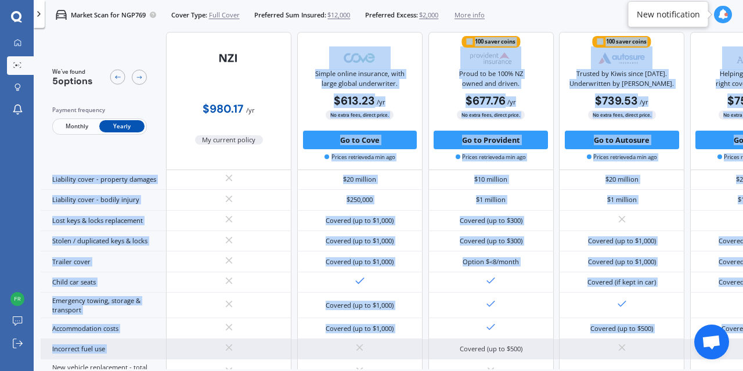
drag, startPoint x: 328, startPoint y: 53, endPoint x: 388, endPoint y: 346, distance: 299.0
click at [388, 346] on div "We've found 5 options Payment frequency Monthly Yearly $980.17 / yr My current …" at bounding box center [428, 299] width 774 height 744
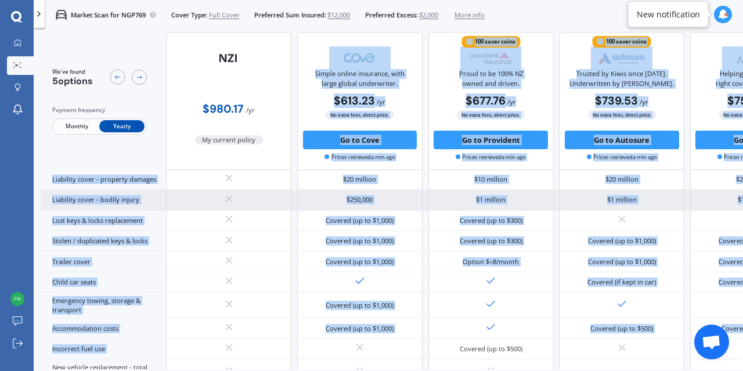
click at [416, 207] on div "$250,000" at bounding box center [359, 200] width 125 height 20
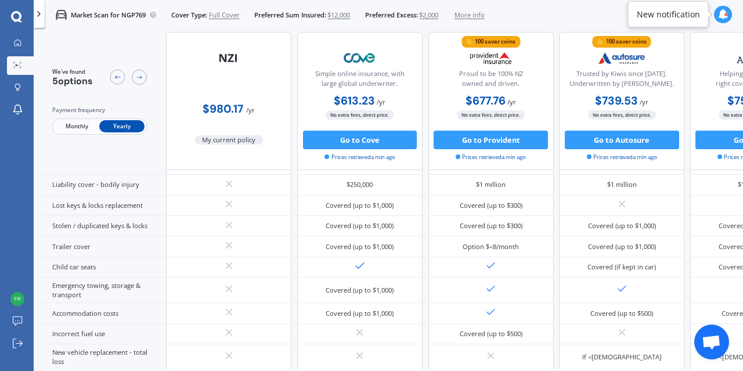
scroll to position [144, 0]
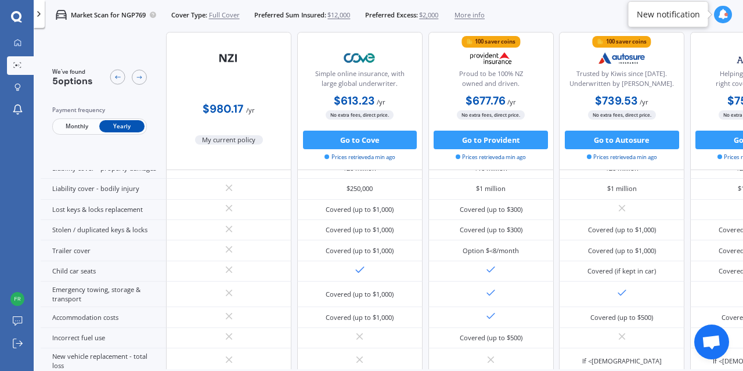
click at [352, 97] on b "$613.23" at bounding box center [354, 100] width 41 height 15
click at [396, 84] on div "Simple online insurance, with large global underwriter." at bounding box center [359, 80] width 109 height 23
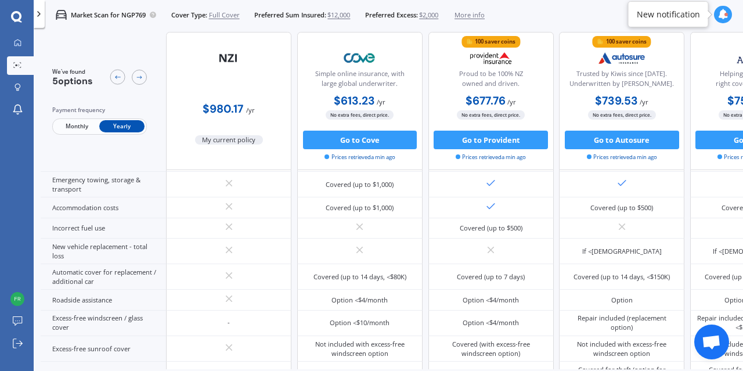
scroll to position [285, 0]
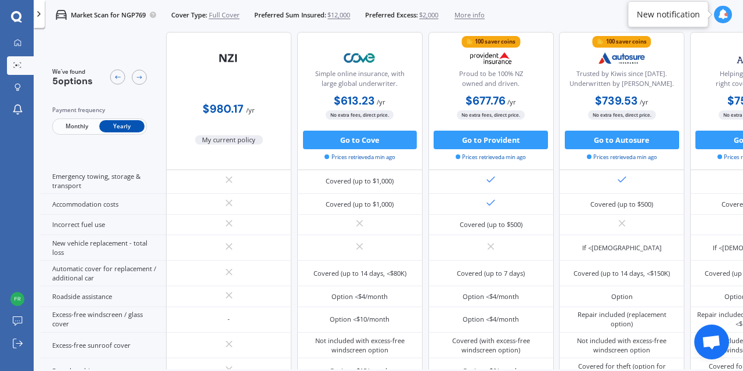
click at [345, 41] on div "Simple online insurance, with large global underwriter. $613.23 / yr $613.23 / …" at bounding box center [359, 101] width 125 height 138
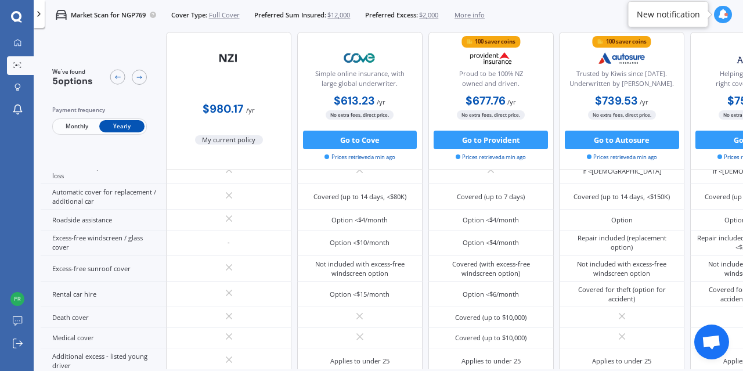
scroll to position [560, 0]
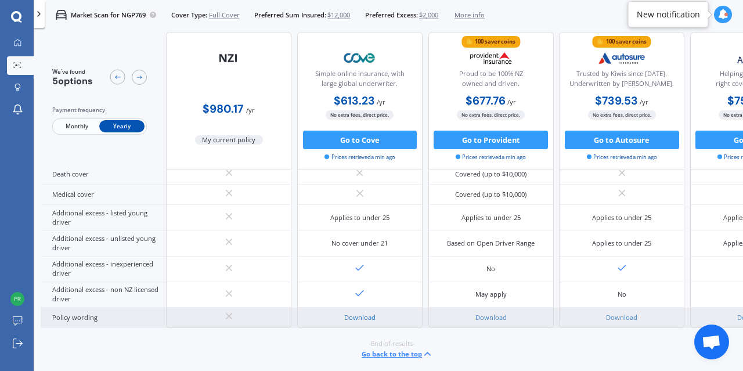
click at [366, 313] on link "Download" at bounding box center [359, 317] width 31 height 9
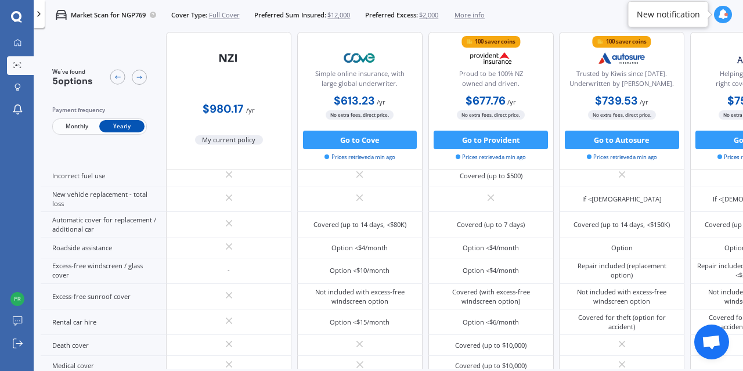
scroll to position [349, 0]
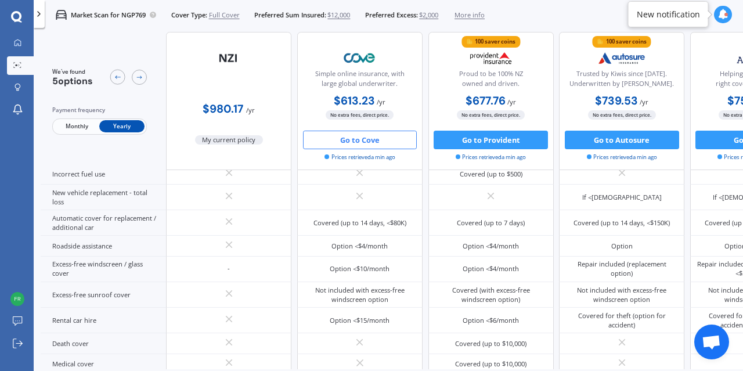
click at [357, 143] on button "Go to Cove" at bounding box center [360, 140] width 114 height 19
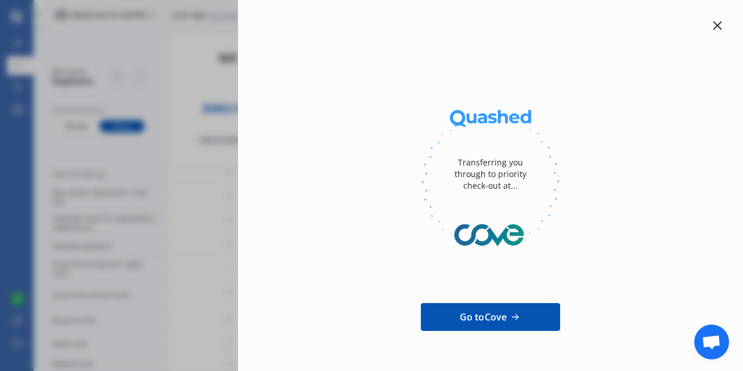
click at [713, 27] on icon at bounding box center [717, 25] width 9 height 9
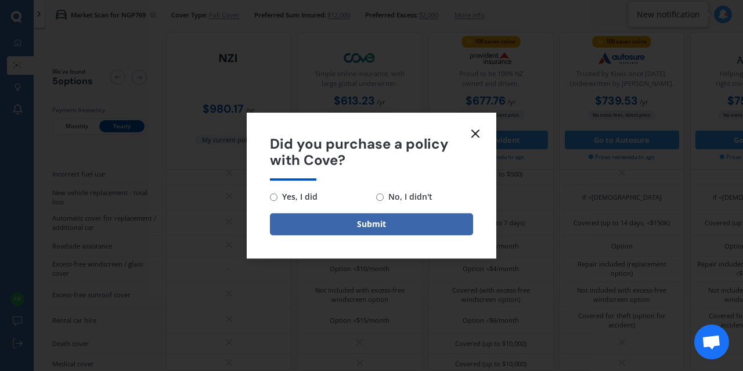
click at [472, 130] on line at bounding box center [475, 133] width 7 height 7
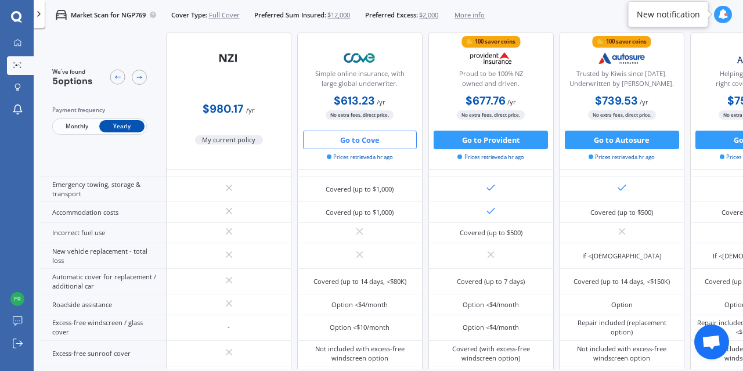
scroll to position [0, 0]
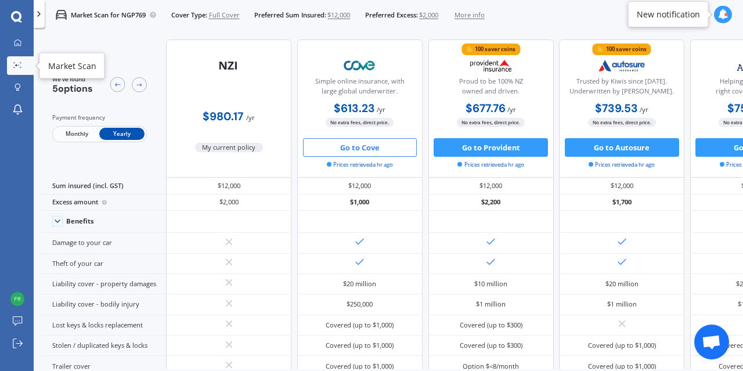
click at [20, 64] on icon at bounding box center [17, 65] width 8 height 6
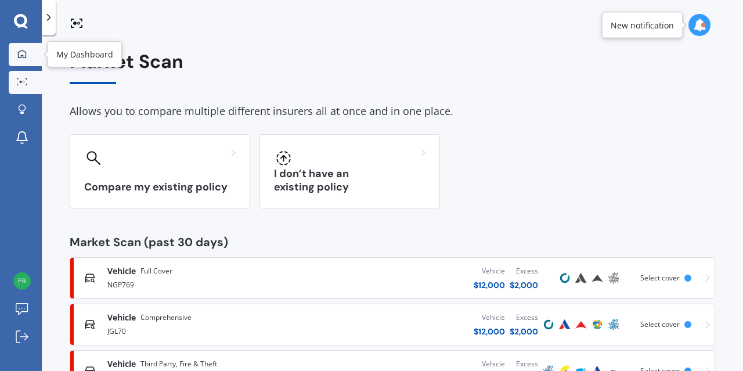
click at [20, 63] on link "My Dashboard" at bounding box center [25, 54] width 33 height 23
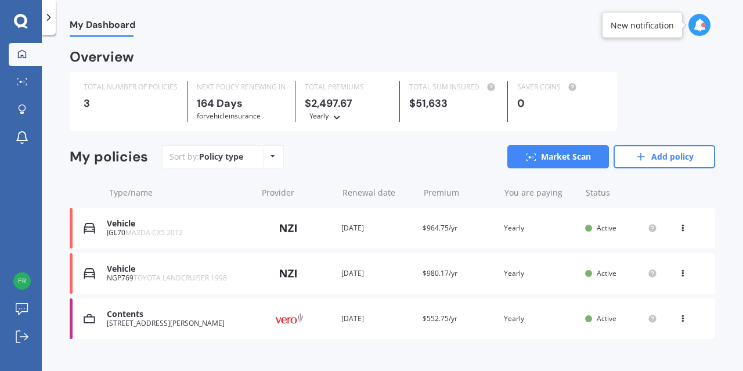
click at [158, 231] on span "MAZDA CX5 2012" at bounding box center [153, 232] width 57 height 10
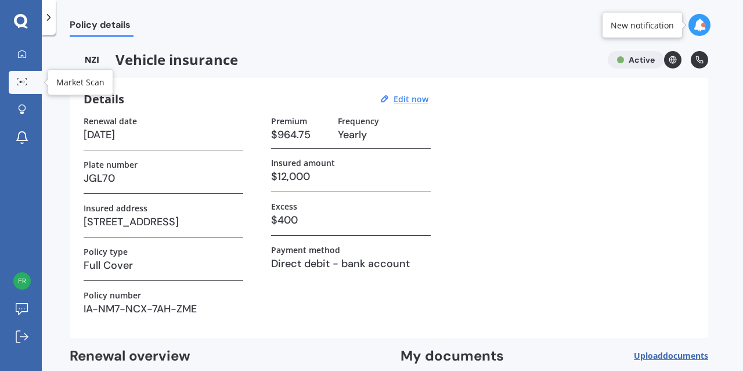
click at [23, 81] on circle at bounding box center [24, 82] width 2 height 2
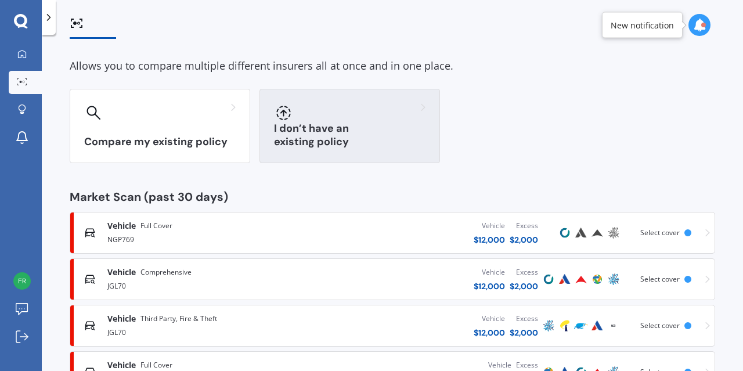
scroll to position [50, 0]
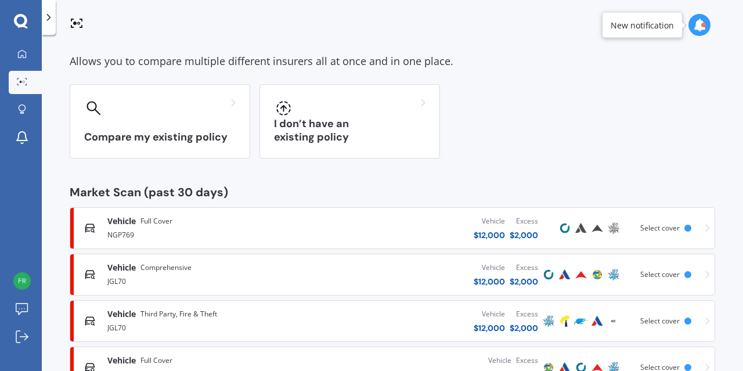
click at [306, 278] on div "JGL70" at bounding box center [209, 280] width 205 height 14
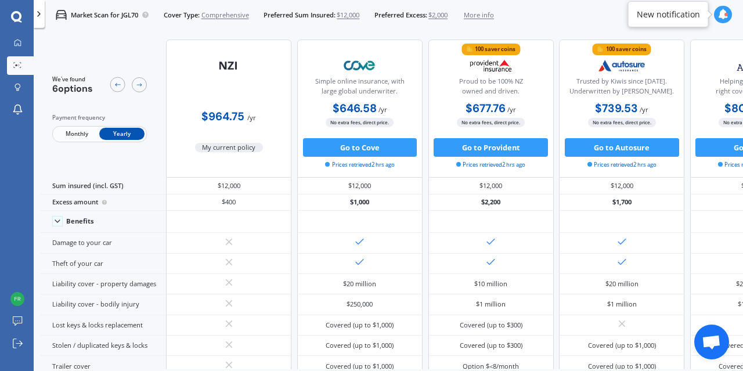
click at [226, 17] on span "Comprehensive" at bounding box center [225, 14] width 48 height 9
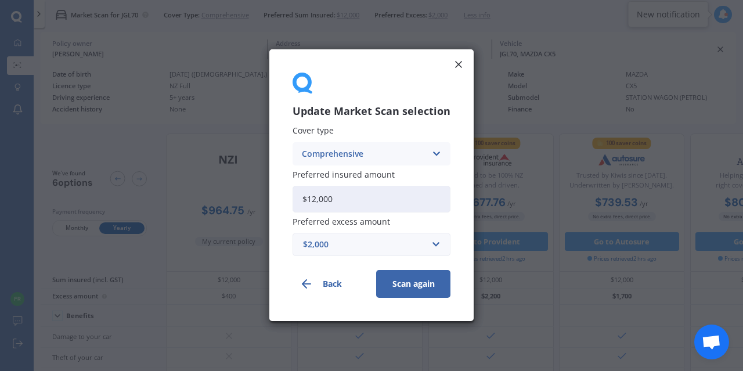
click at [358, 155] on div "Comprehensive" at bounding box center [364, 153] width 124 height 13
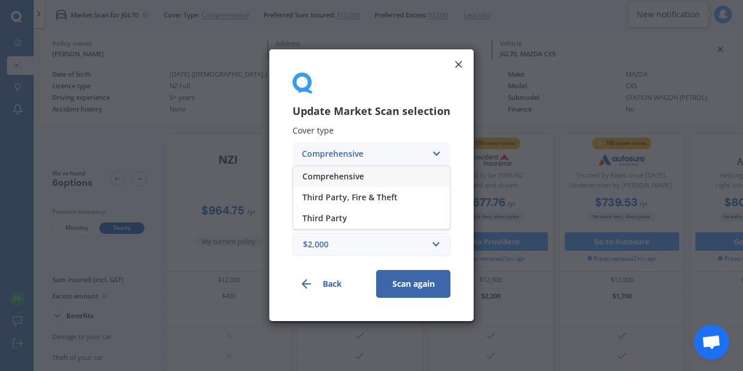
click at [410, 126] on label "Cover type" at bounding box center [368, 130] width 153 height 9
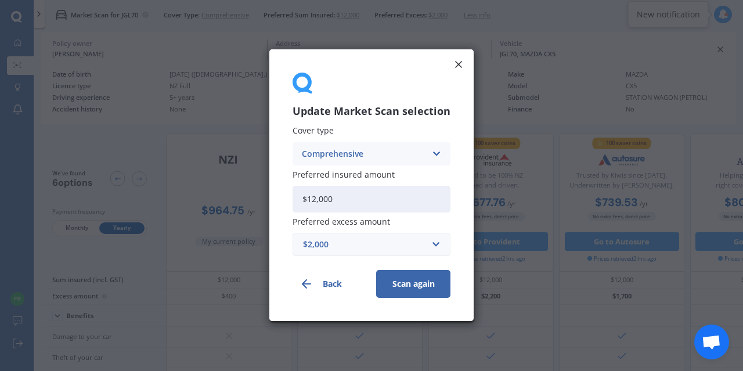
click at [362, 202] on input "$12,000" at bounding box center [371, 199] width 158 height 27
type input "$8,000"
click at [443, 224] on label "Preferred excess amount" at bounding box center [368, 221] width 153 height 9
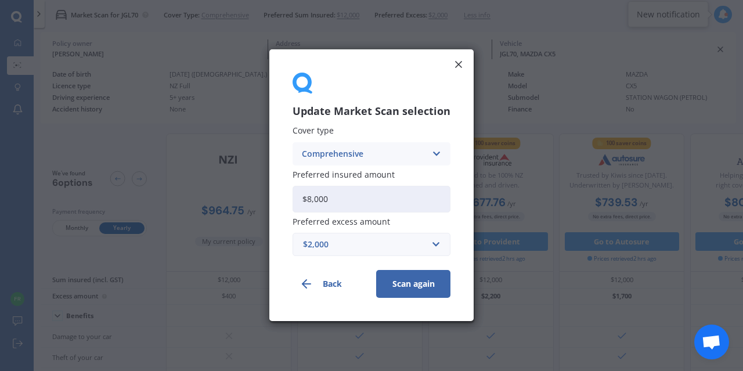
click at [407, 283] on button "Scan again" at bounding box center [413, 284] width 74 height 28
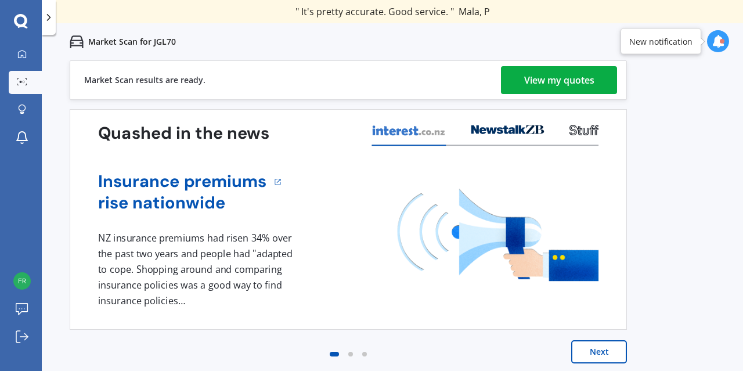
click at [547, 78] on div "View my quotes" at bounding box center [559, 80] width 70 height 28
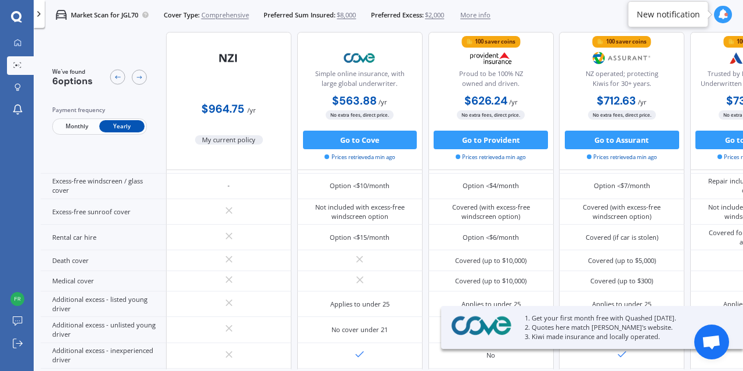
scroll to position [442, 0]
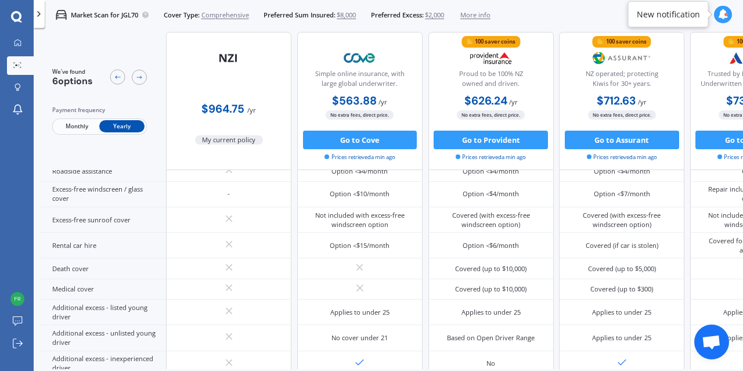
click at [354, 99] on b "$563.88" at bounding box center [354, 100] width 45 height 15
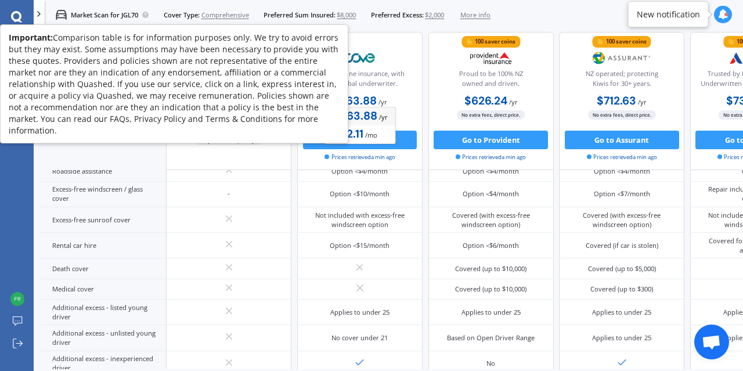
click at [146, 15] on circle at bounding box center [145, 15] width 6 height 6
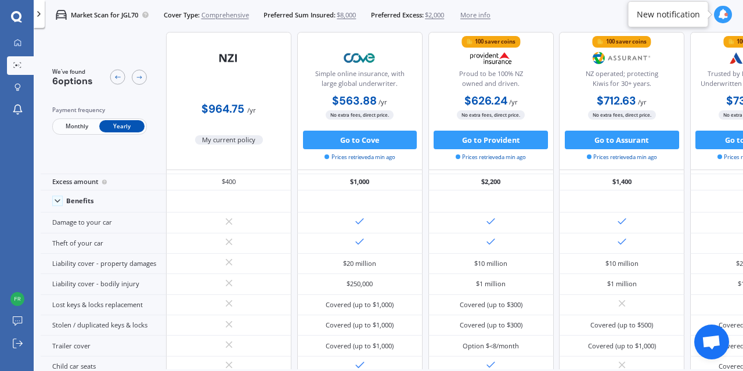
scroll to position [0, 0]
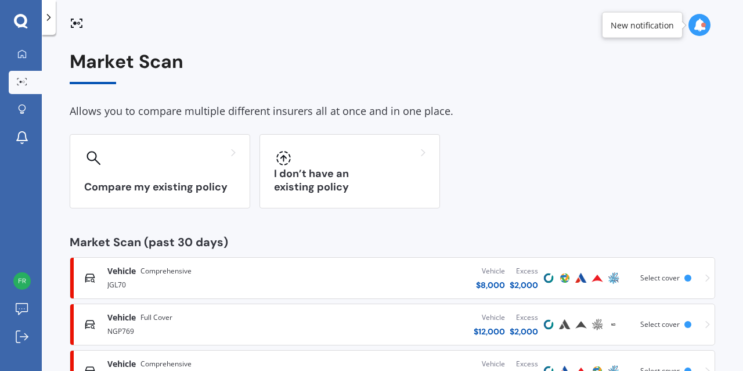
click at [259, 328] on div "NGP769" at bounding box center [209, 330] width 205 height 14
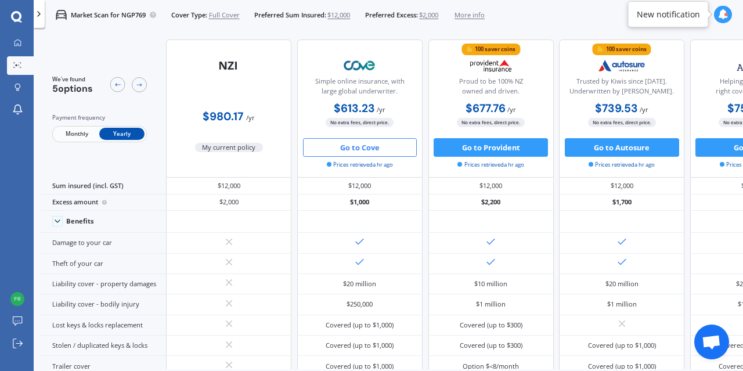
click at [360, 150] on button "Go to Cove" at bounding box center [360, 147] width 114 height 19
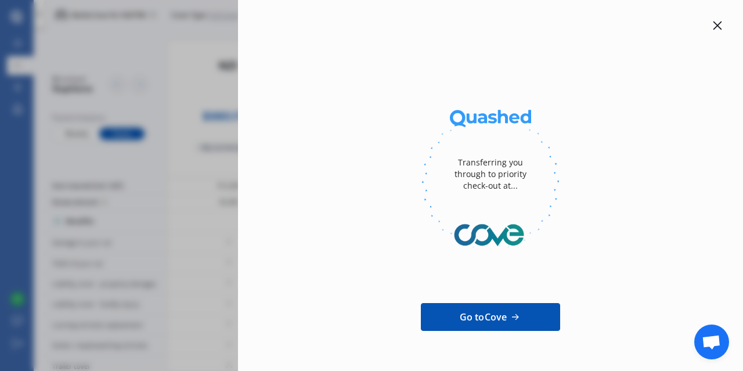
click at [712, 26] on icon at bounding box center [716, 25] width 9 height 9
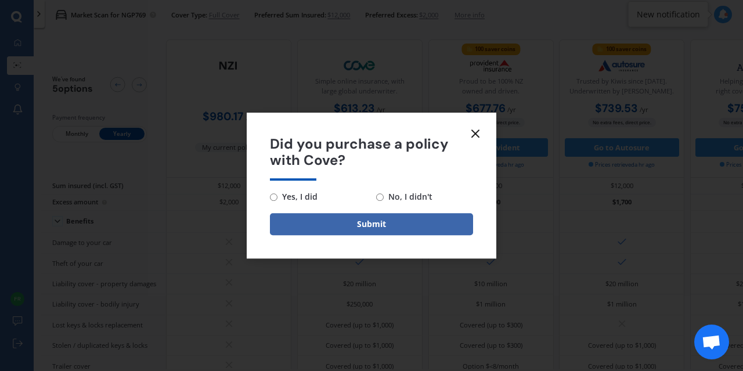
click at [381, 197] on input "No, I didn't" at bounding box center [380, 197] width 8 height 8
radio input "true"
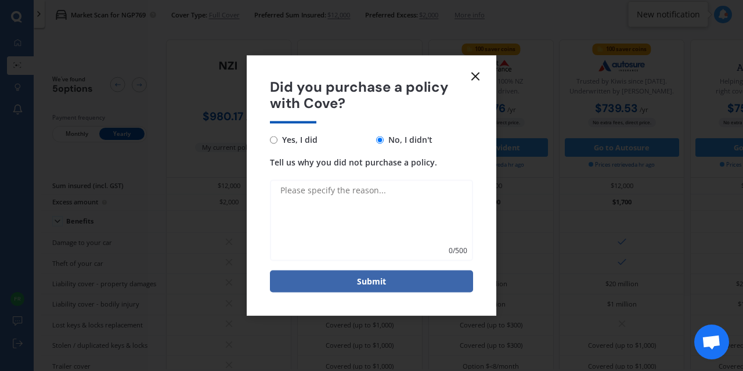
click at [303, 197] on textarea "Tell us why you did not purchase a policy." at bounding box center [371, 220] width 203 height 81
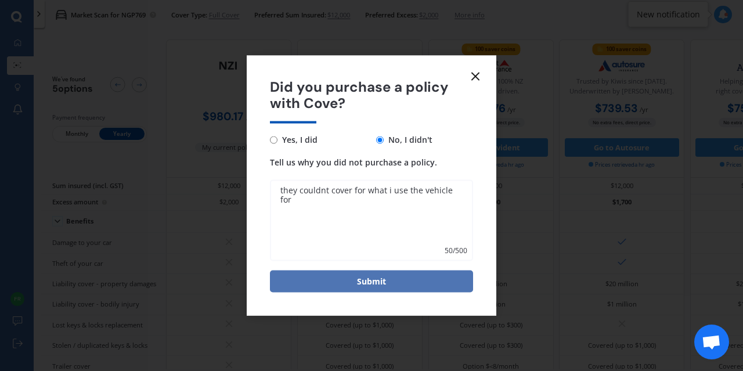
type textarea "they couldnt cover for what i use the vehicle for"
click at [349, 285] on button "Submit" at bounding box center [371, 281] width 203 height 22
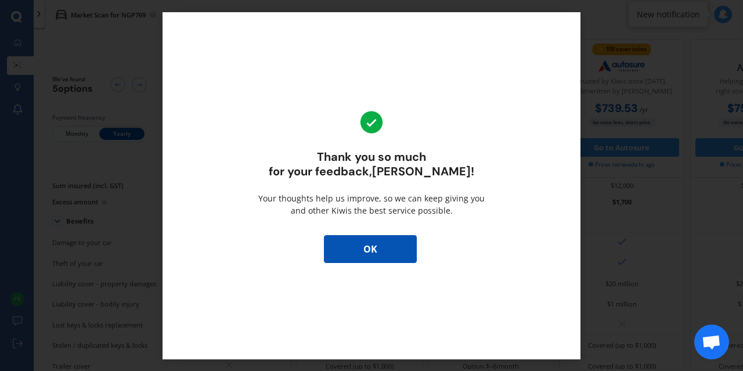
click at [368, 251] on button "OK" at bounding box center [370, 249] width 93 height 28
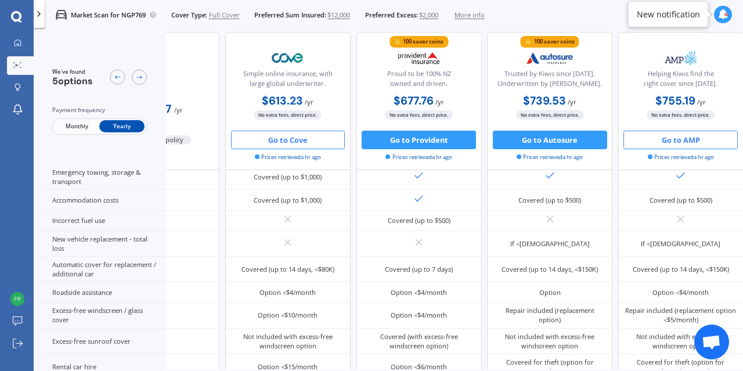
scroll to position [299, 96]
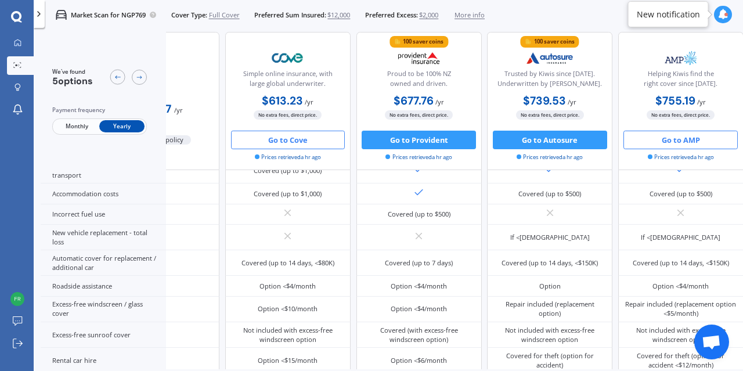
click at [685, 139] on button "Go to AMP" at bounding box center [680, 140] width 114 height 19
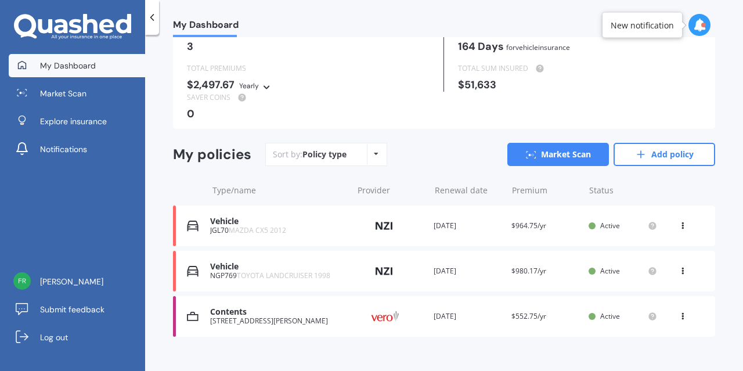
scroll to position [70, 0]
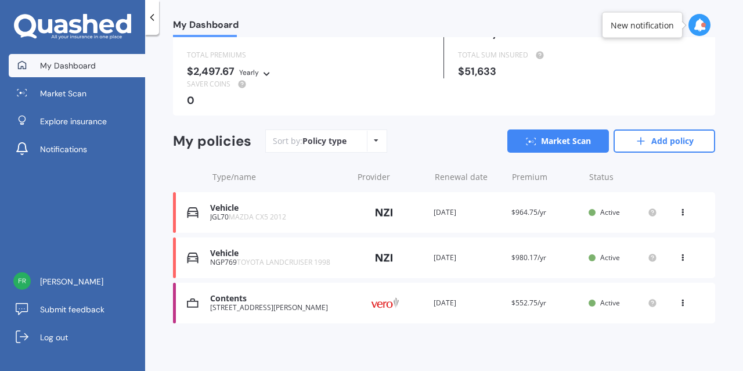
click at [306, 256] on div "Vehicle" at bounding box center [278, 253] width 136 height 10
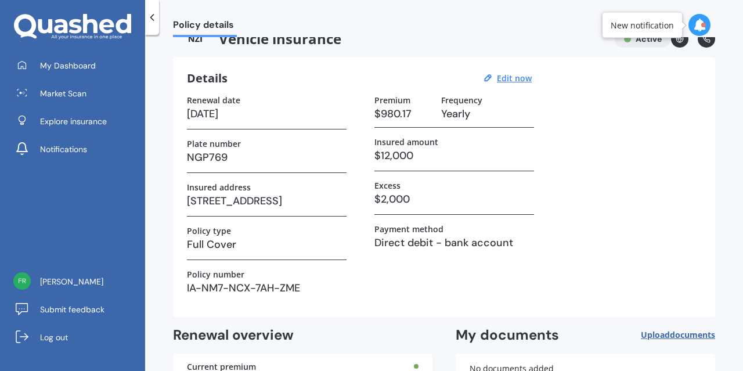
scroll to position [0, 0]
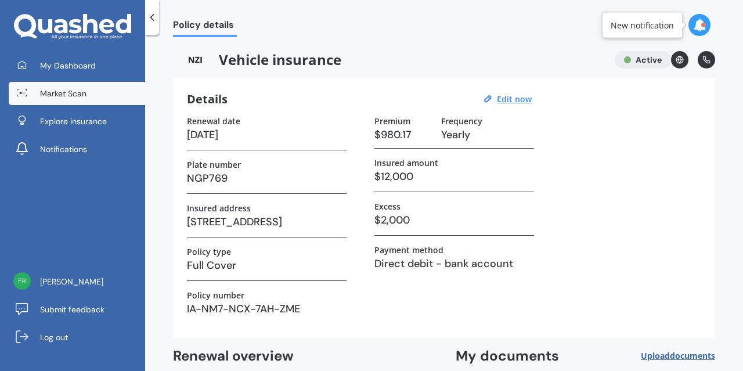
click at [72, 90] on span "Market Scan" at bounding box center [63, 94] width 46 height 12
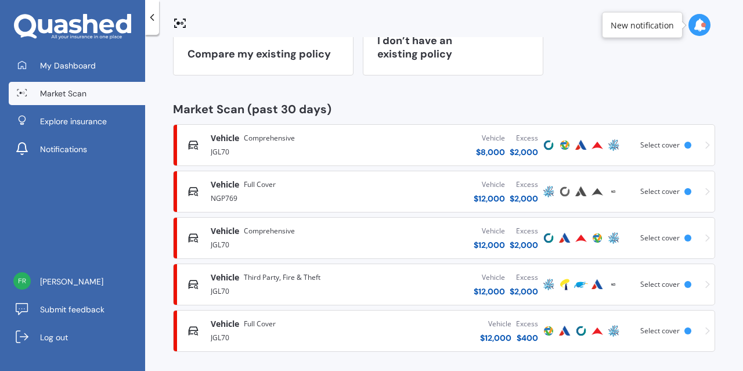
scroll to position [139, 0]
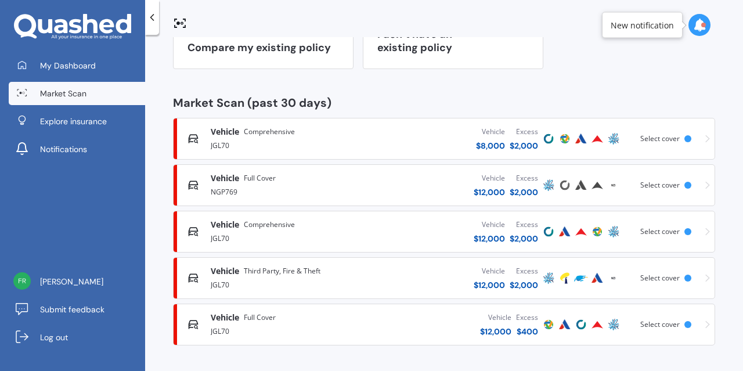
click at [341, 186] on div "NGP769" at bounding box center [287, 191] width 153 height 14
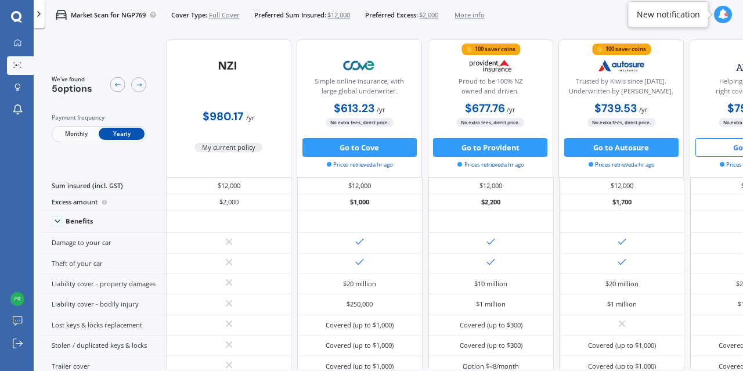
scroll to position [0, 96]
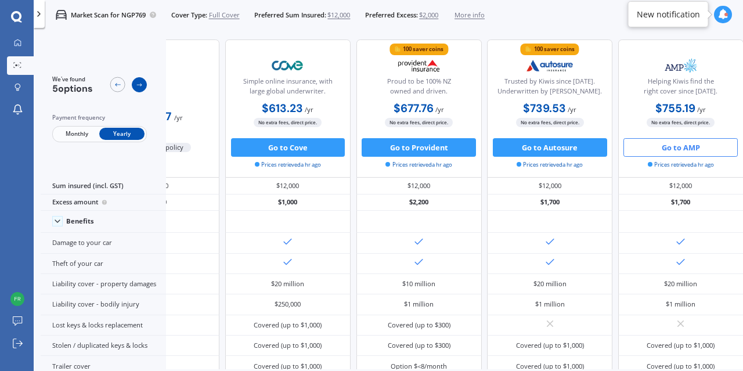
click at [137, 87] on icon at bounding box center [140, 85] width 8 height 8
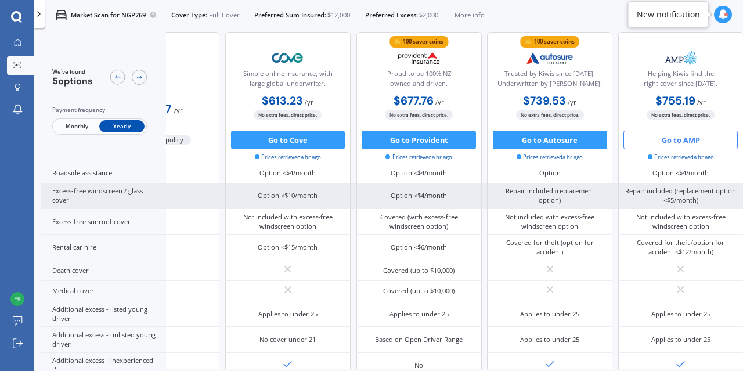
scroll to position [439, 96]
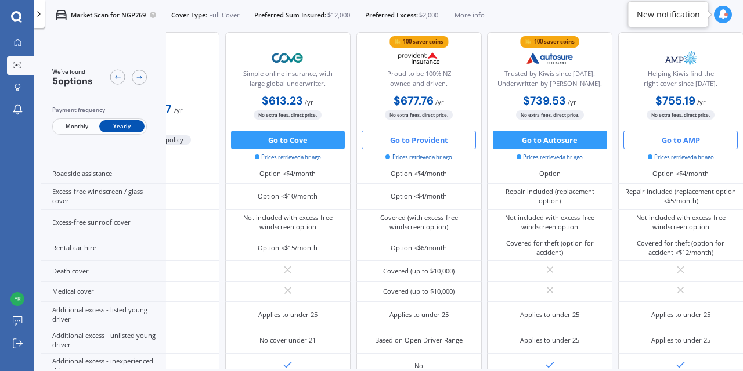
click at [415, 146] on button "Go to Provident" at bounding box center [418, 140] width 114 height 19
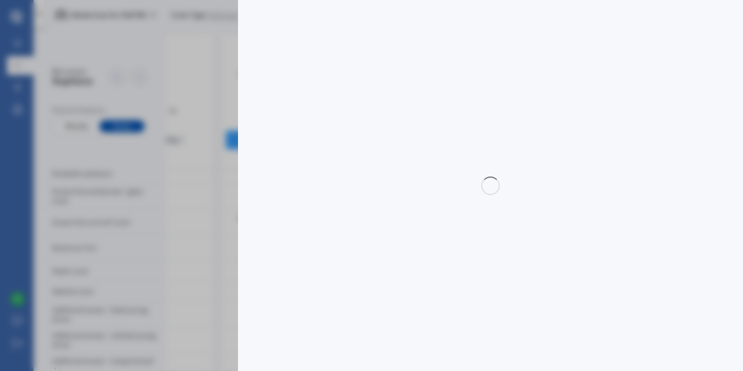
select select "full"
select select "[STREET_ADDRESS]"
select select "TOYOTA"
select select "LANDCRUISER"
select select "NO"
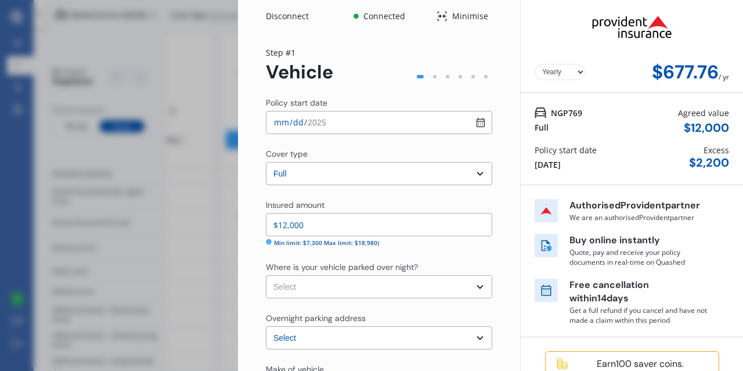
scroll to position [42, 0]
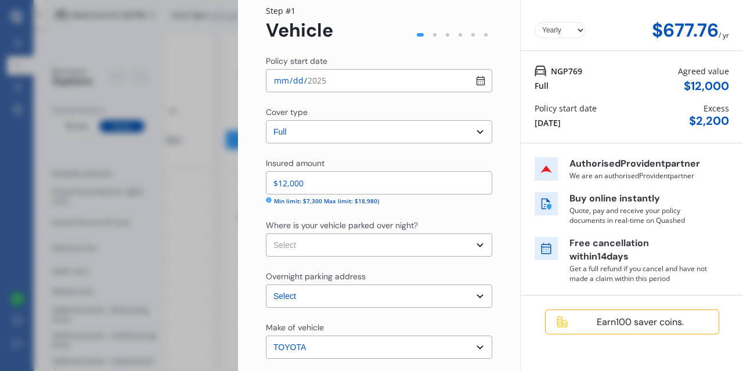
click at [286, 81] on input "[DATE]" at bounding box center [379, 80] width 226 height 23
type input "[DATE]"
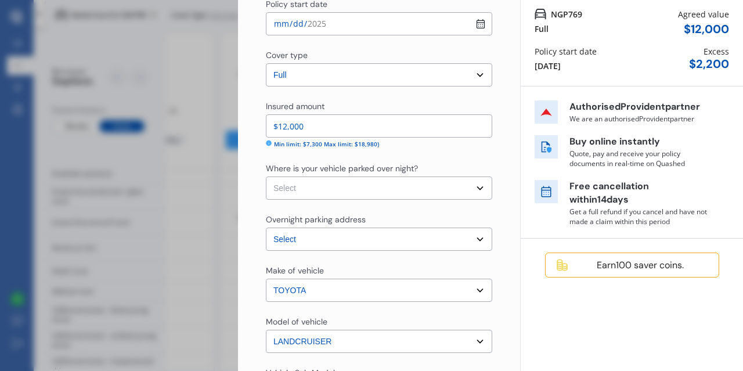
scroll to position [131, 0]
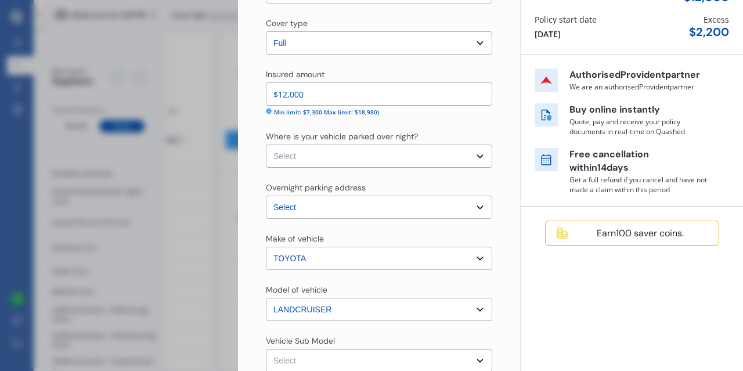
click at [360, 161] on select "Select Garage (fully enclosed) Off Street Parking Other" at bounding box center [379, 155] width 226 height 23
select select "OTHER"
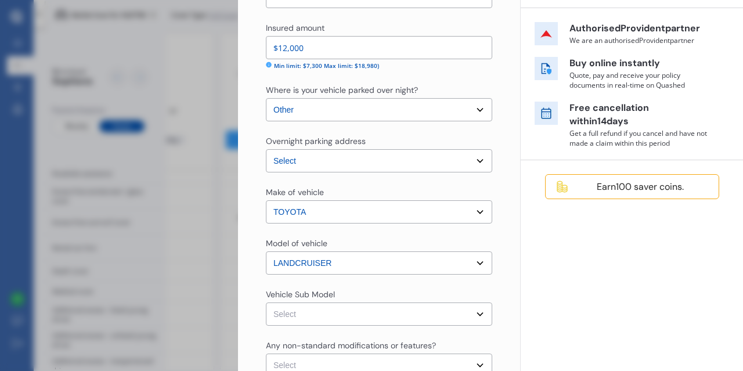
scroll to position [256, 0]
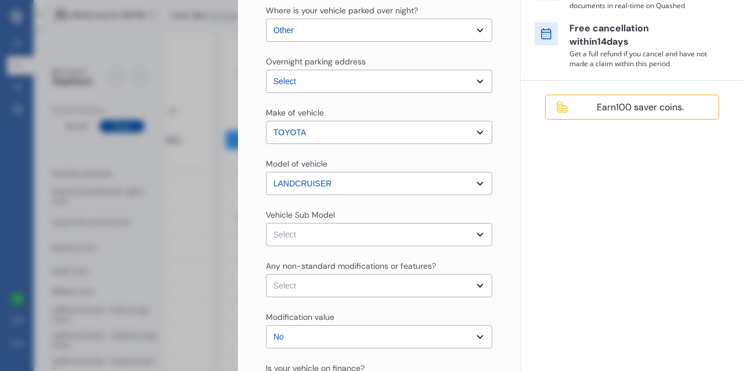
click at [321, 33] on select "Select Garage (fully enclosed) Off Street Parking Other" at bounding box center [379, 30] width 226 height 23
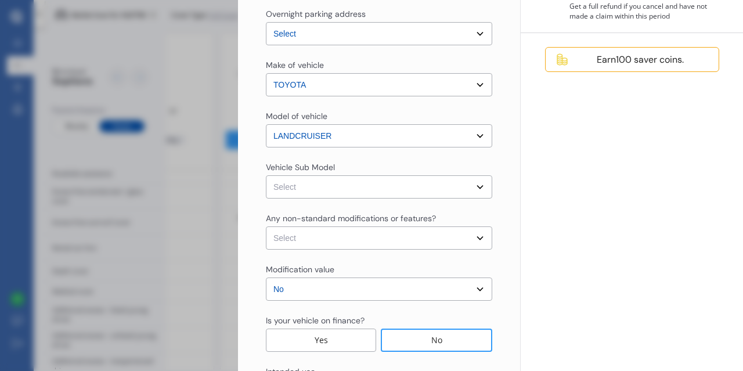
click at [331, 185] on select "Select Landcruiser [PERSON_NAME] Wagon 5dr Man 5sp 4x4 3.0DT [IMP]" at bounding box center [379, 186] width 226 height 23
click at [433, 148] on div "Model of vehicle Select model LANDCRUISER Vehicle Sub Model Select Landcruiser …" at bounding box center [379, 154] width 226 height 88
click at [434, 137] on select "Select model LANDCRUISER" at bounding box center [379, 135] width 226 height 23
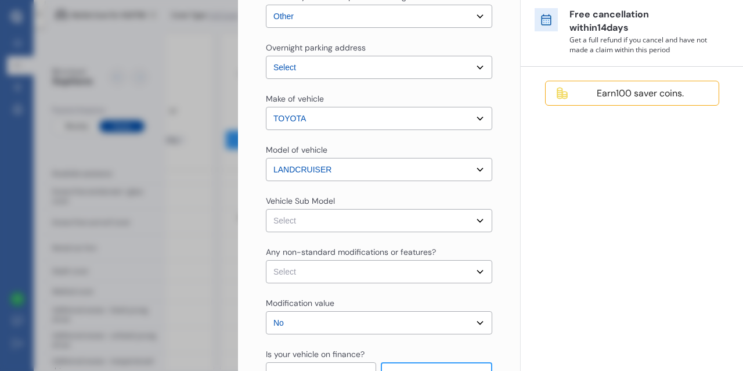
click at [382, 123] on select "Select make TOYOTA" at bounding box center [379, 118] width 226 height 23
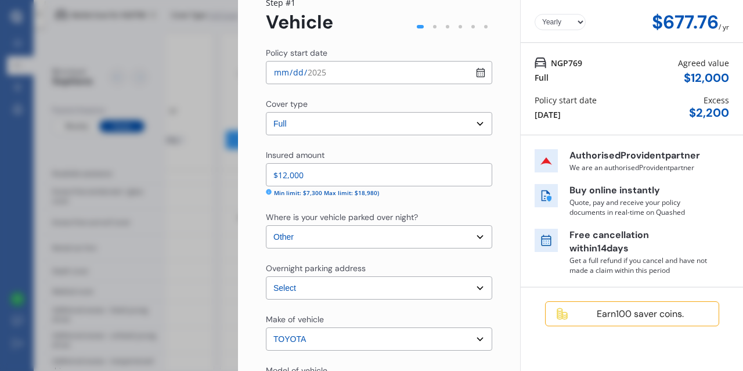
scroll to position [260, 0]
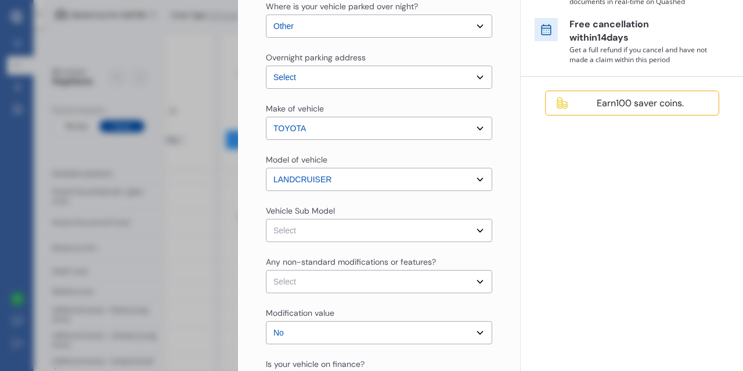
click at [341, 182] on select "Select model LANDCRUISER" at bounding box center [379, 179] width 226 height 23
click at [476, 232] on select "Select Landcruiser [PERSON_NAME] Wagon 5dr Man 5sp 4x4 3.0DT [IMP]" at bounding box center [379, 230] width 226 height 23
select select "NZVTOYO1998AEKJ"
click at [432, 234] on select "Select Landcruiser [PERSON_NAME] Wagon 5dr Man 5sp 4x4 3.0DT [IMP]" at bounding box center [379, 230] width 226 height 23
click at [467, 179] on select "Select model LANDCRUISER" at bounding box center [379, 179] width 226 height 23
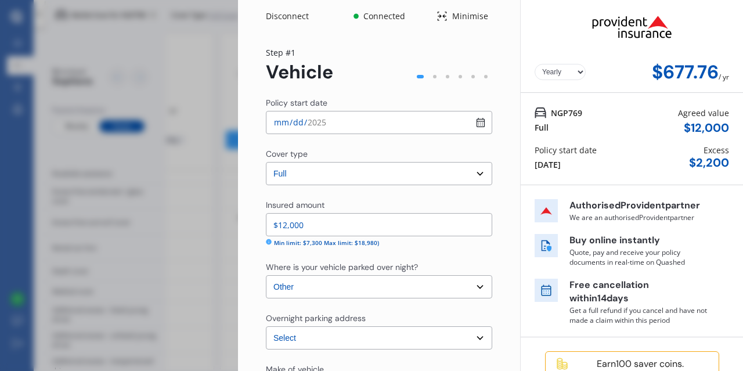
scroll to position [405, 0]
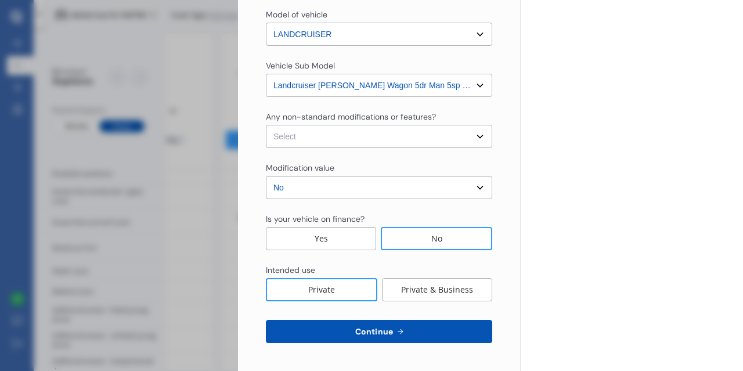
click at [379, 329] on span "Continue" at bounding box center [374, 331] width 42 height 9
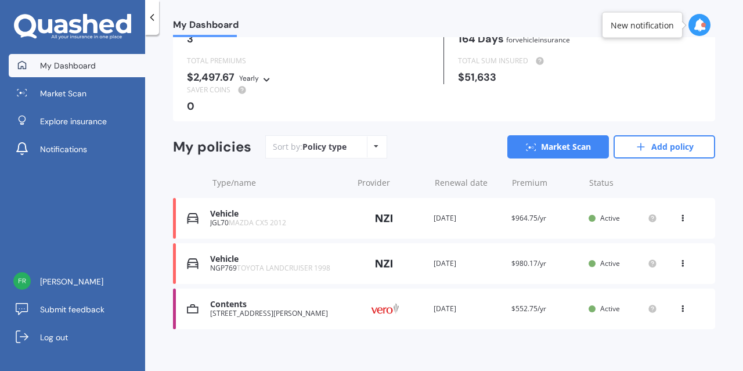
scroll to position [71, 0]
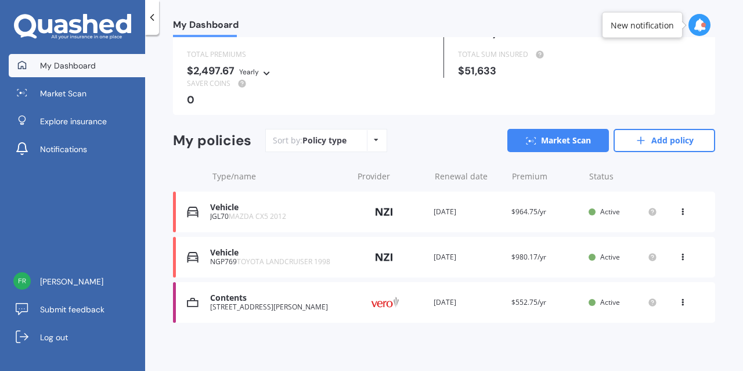
click at [298, 257] on span "TOYOTA LANDCRUISER 1998" at bounding box center [283, 261] width 93 height 10
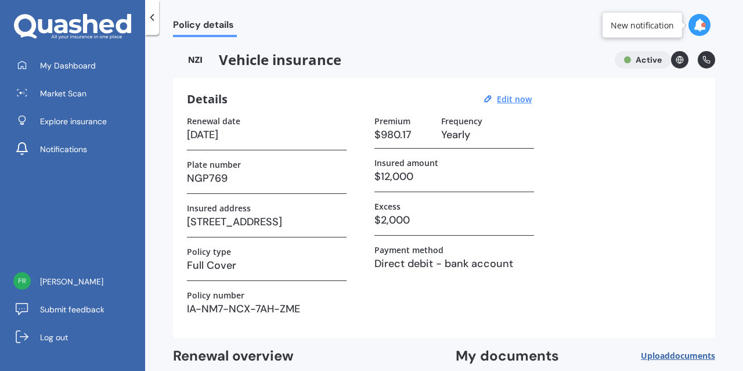
scroll to position [118, 0]
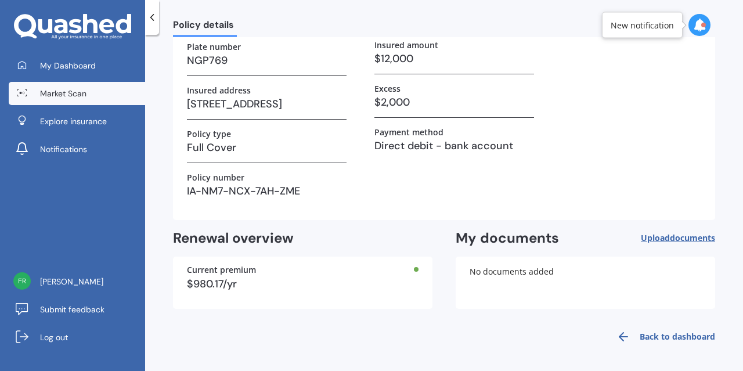
click at [75, 89] on span "Market Scan" at bounding box center [63, 94] width 46 height 12
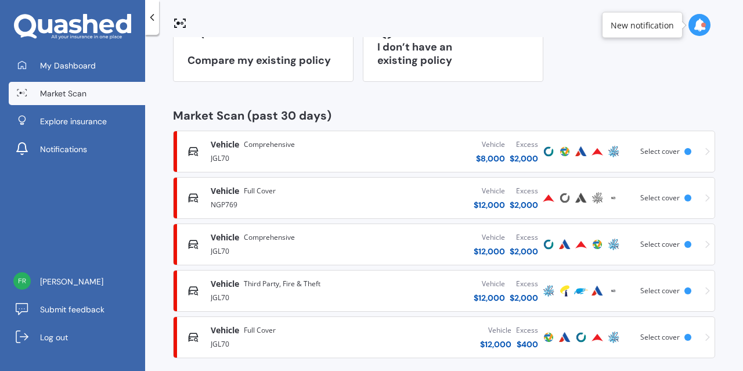
scroll to position [139, 0]
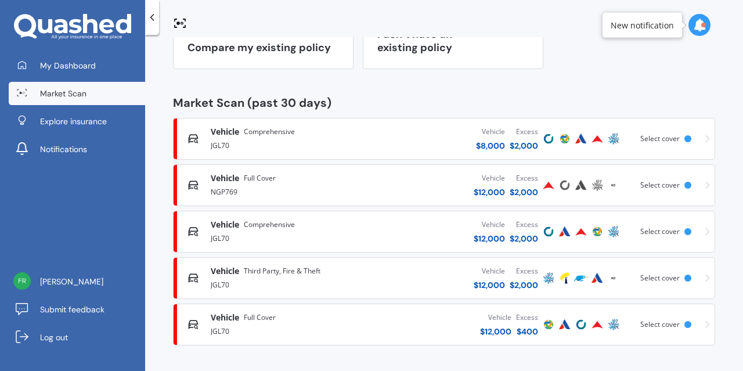
click at [290, 182] on div "Vehicle Full Cover" at bounding box center [287, 178] width 153 height 12
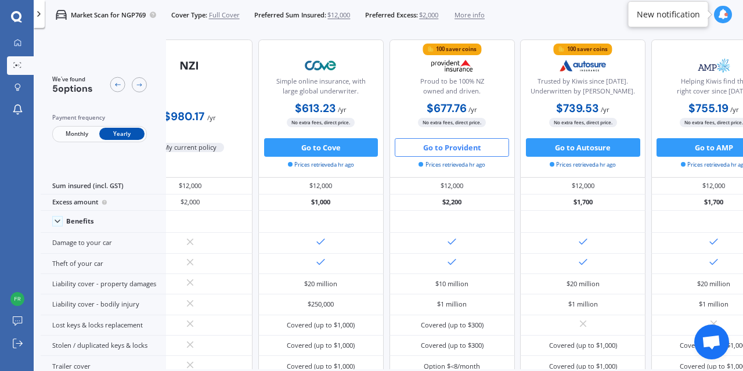
scroll to position [0, 96]
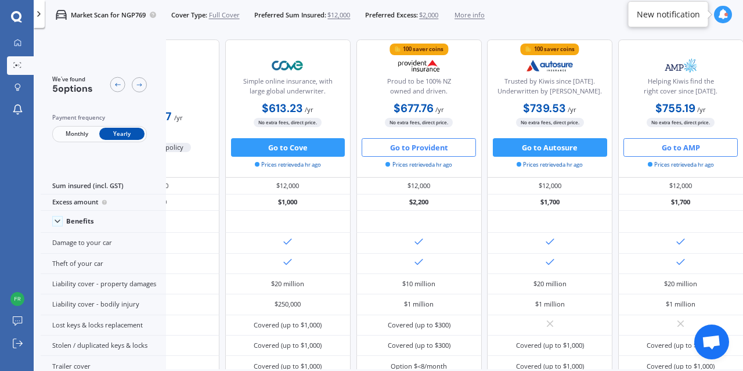
click at [667, 147] on button "Go to AMP" at bounding box center [680, 147] width 114 height 19
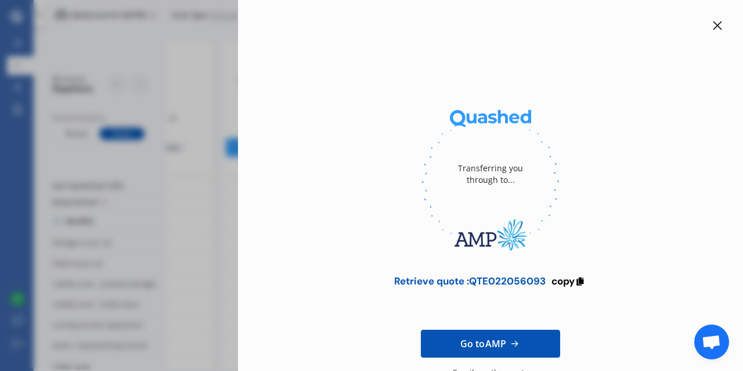
click at [712, 27] on icon at bounding box center [716, 25] width 9 height 9
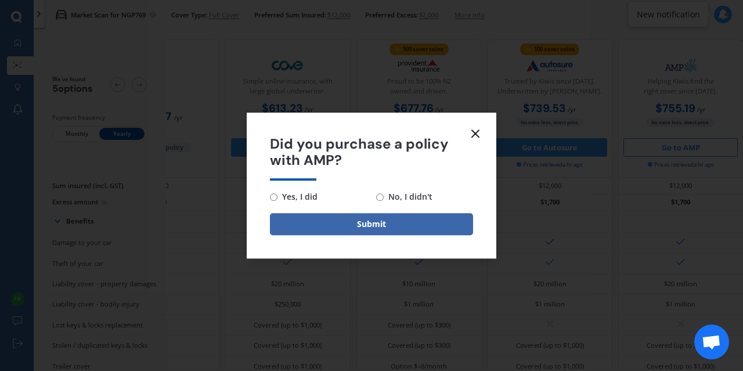
click at [476, 126] on icon at bounding box center [475, 133] width 14 height 14
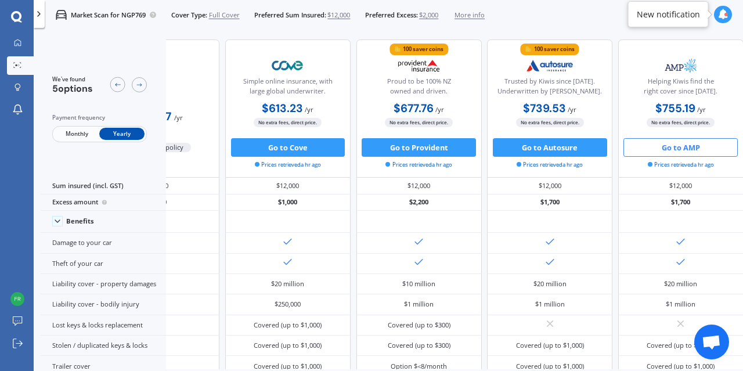
click at [718, 16] on icon at bounding box center [723, 14] width 10 height 10
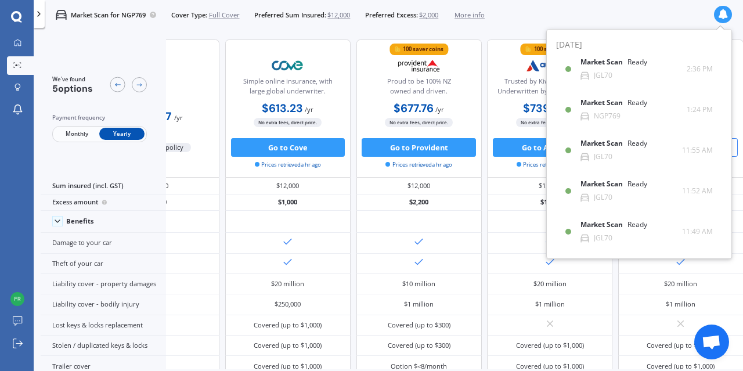
click at [717, 16] on div at bounding box center [722, 14] width 17 height 17
